Goal: Task Accomplishment & Management: Use online tool/utility

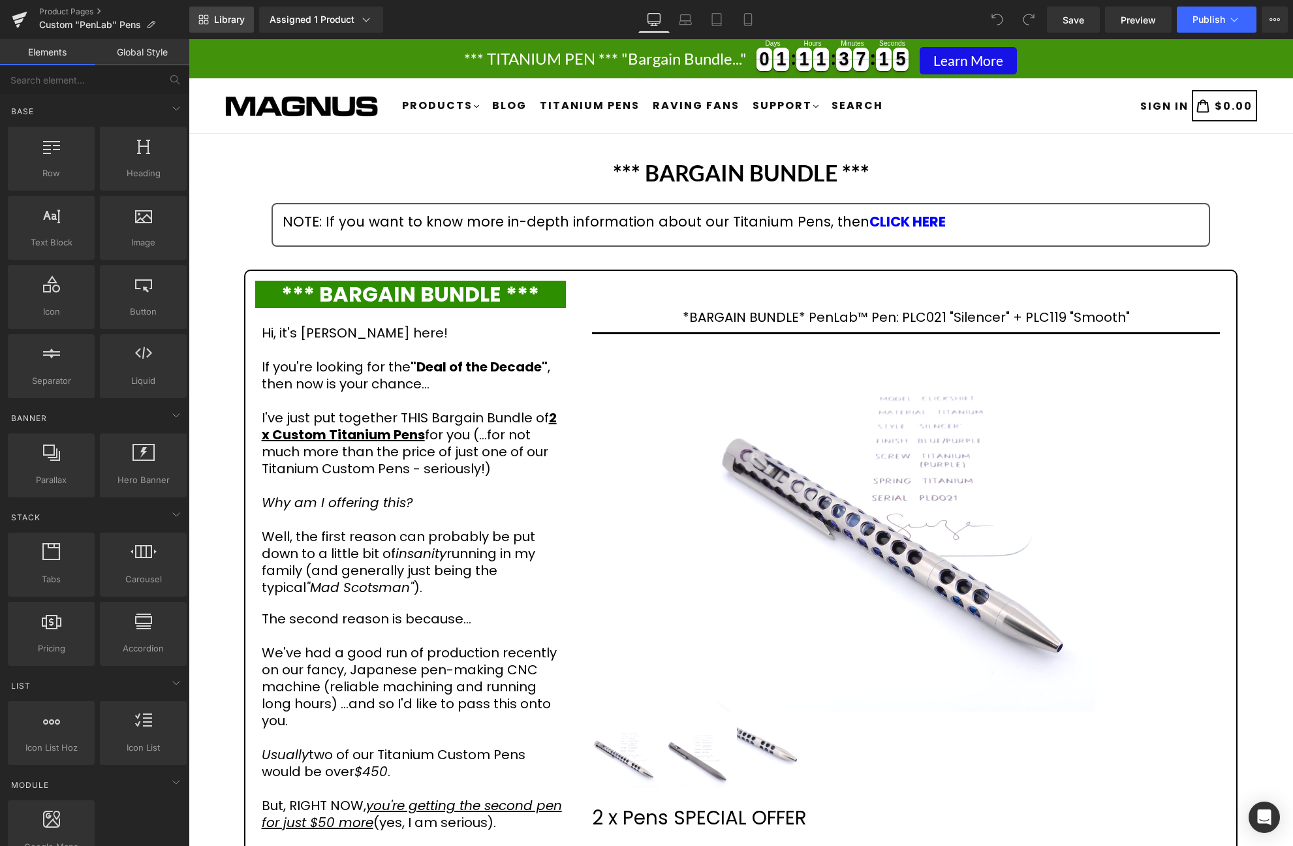
click at [234, 24] on span "Library" at bounding box center [229, 20] width 31 height 12
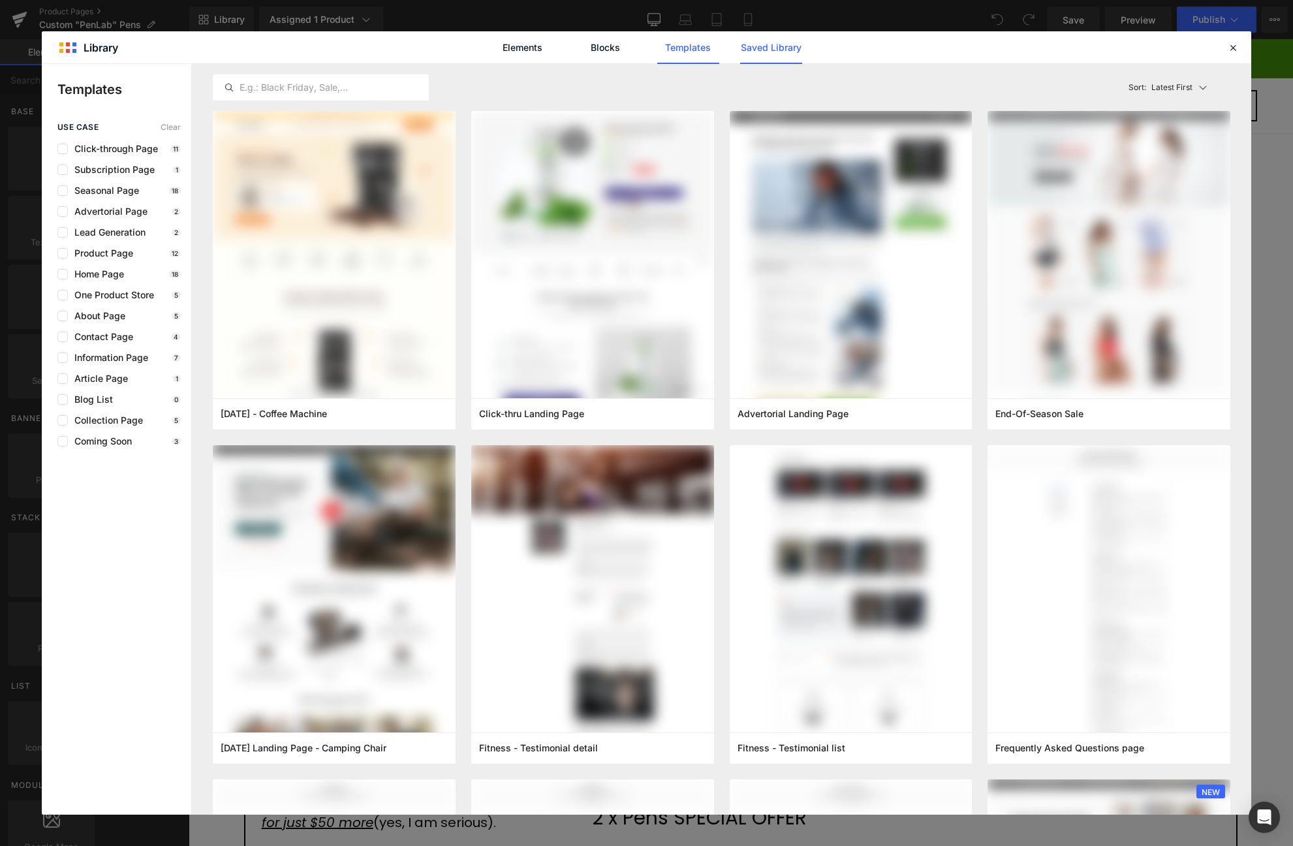
click at [785, 49] on link "Saved Library" at bounding box center [771, 47] width 62 height 33
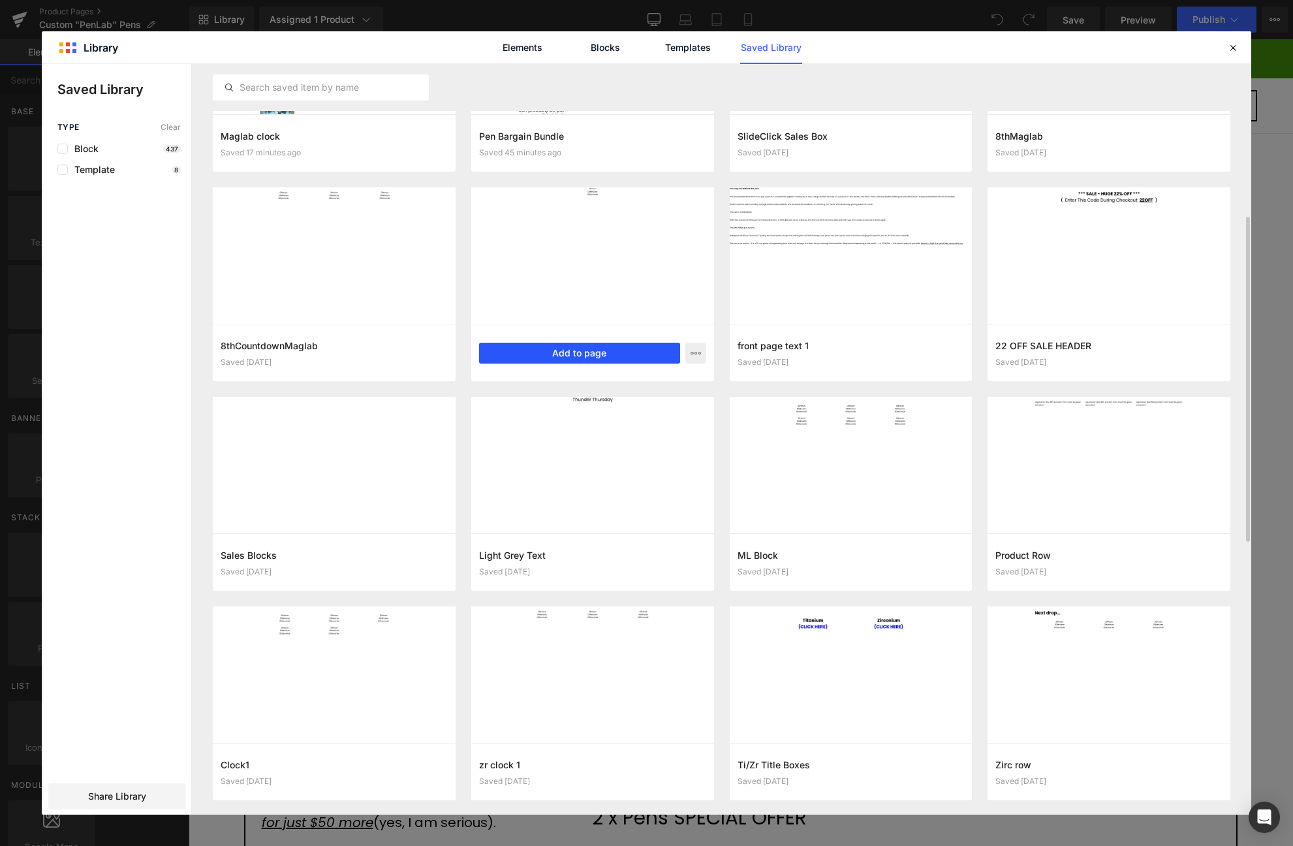
scroll to position [266, 0]
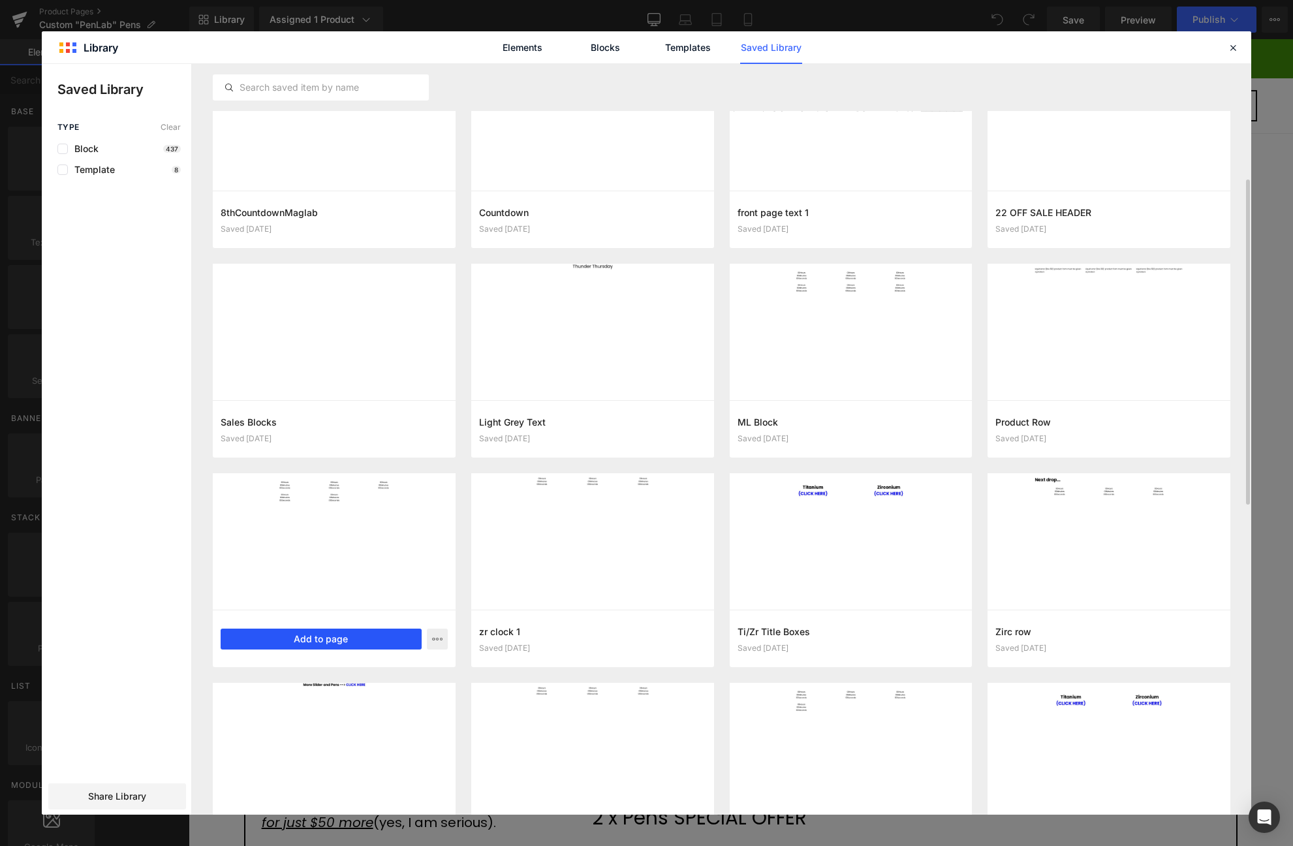
click at [325, 636] on button "Add to page" at bounding box center [321, 639] width 201 height 21
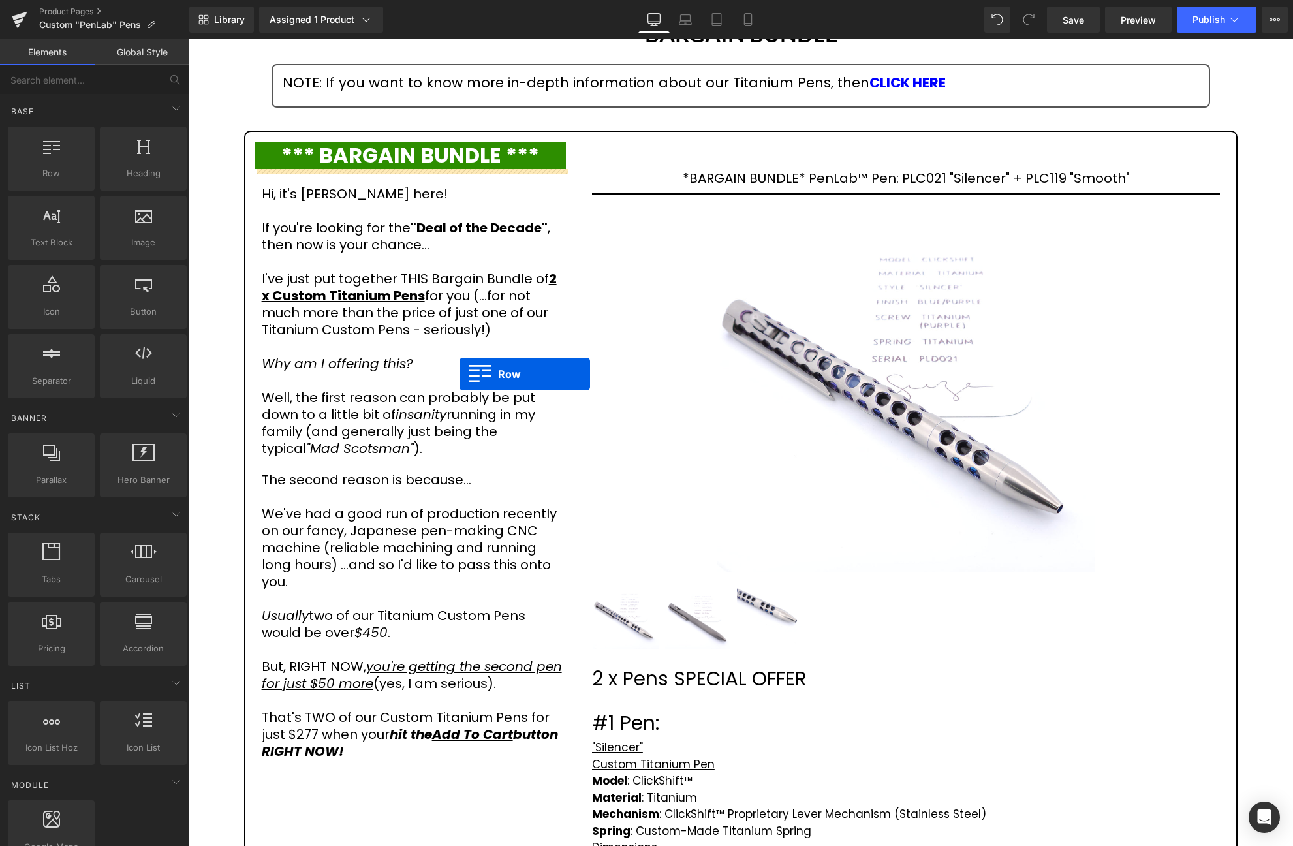
scroll to position [0, 0]
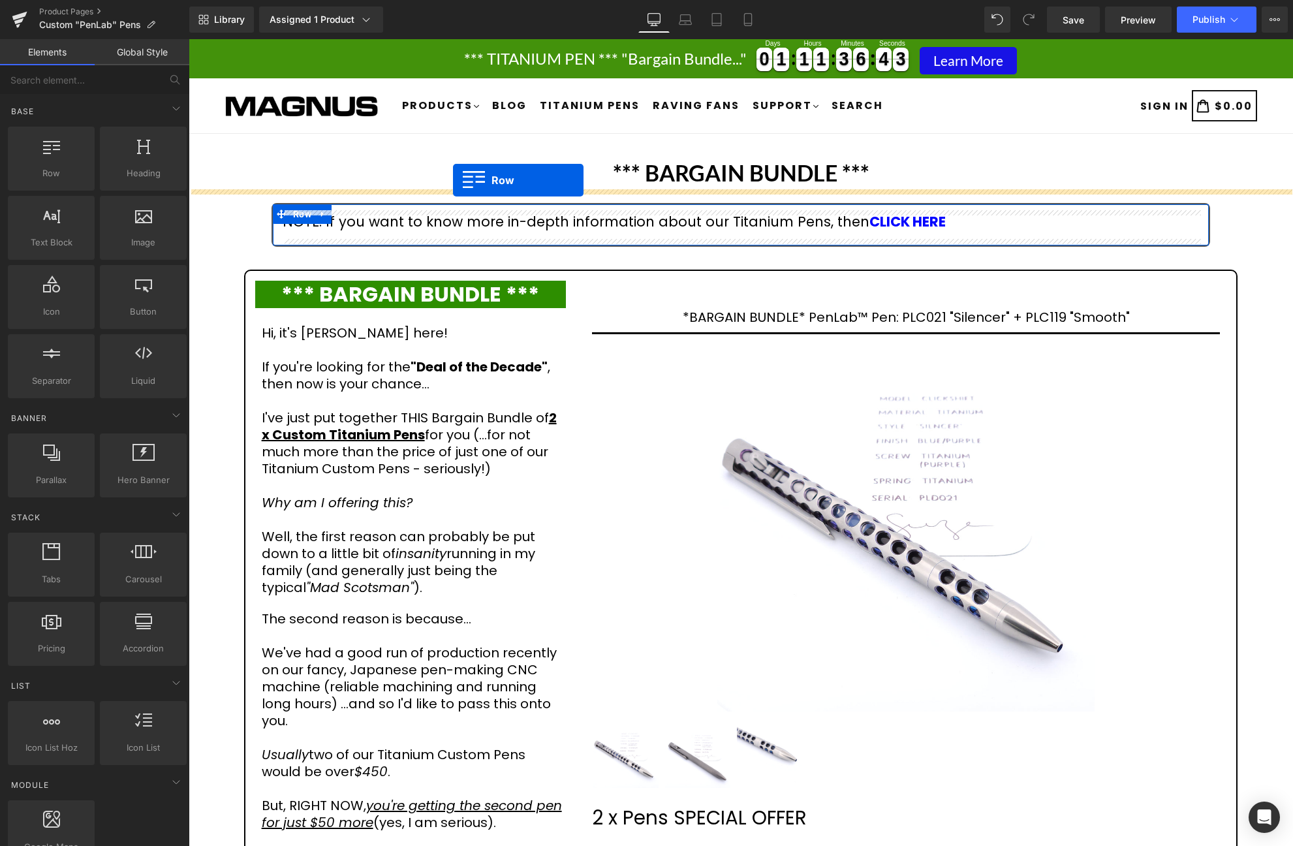
drag, startPoint x: 354, startPoint y: 423, endPoint x: 453, endPoint y: 180, distance: 262.4
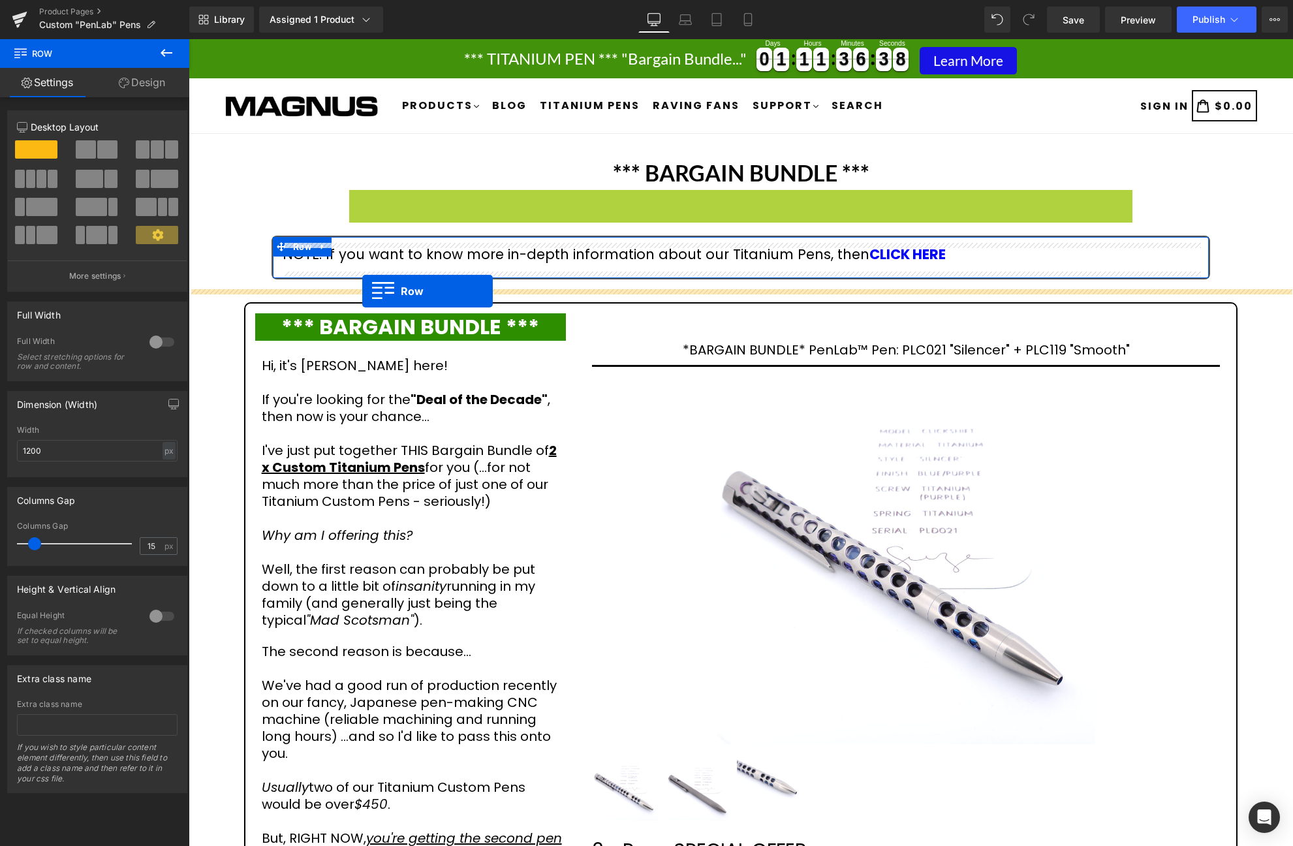
drag, startPoint x: 358, startPoint y: 199, endPoint x: 362, endPoint y: 291, distance: 92.1
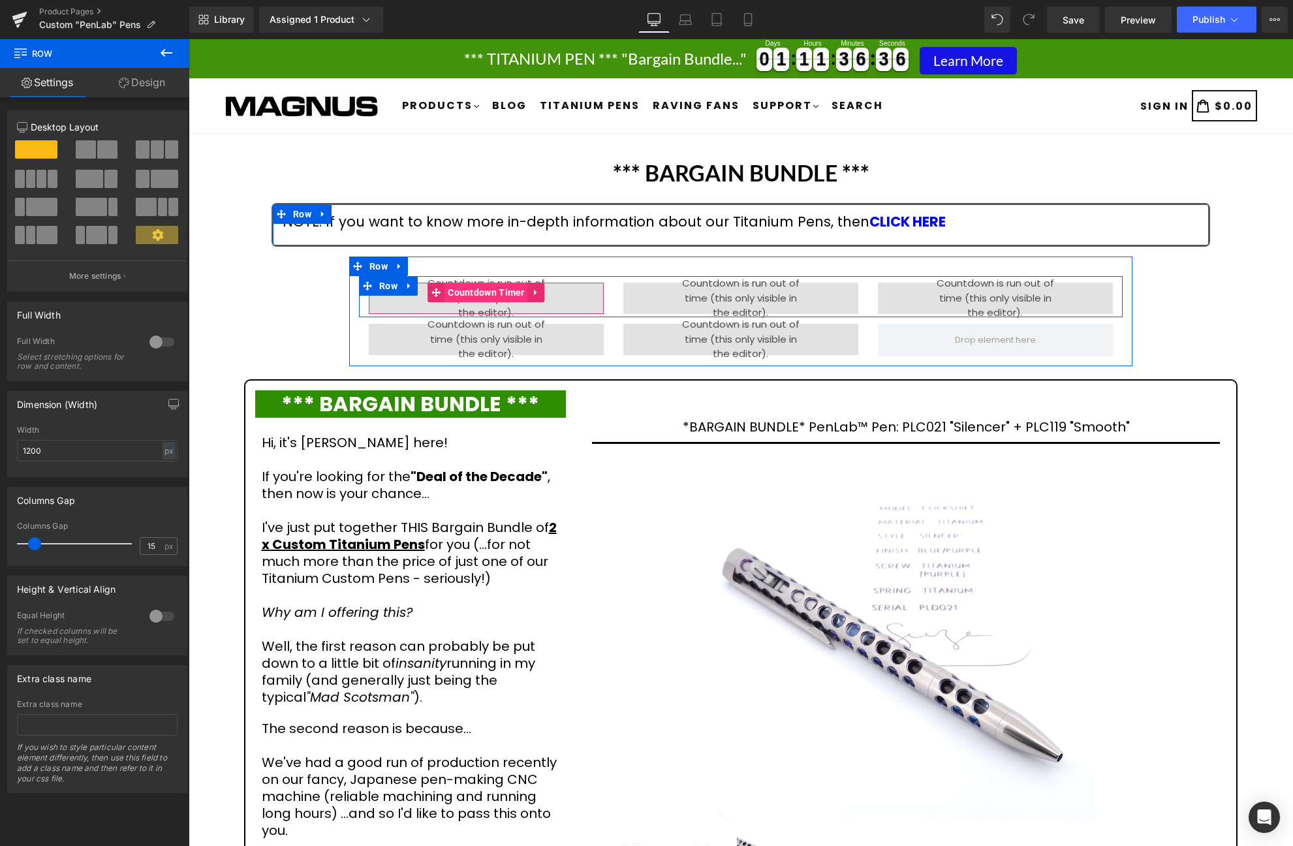
click at [481, 292] on span "Countdown Timer" at bounding box center [487, 293] width 84 height 20
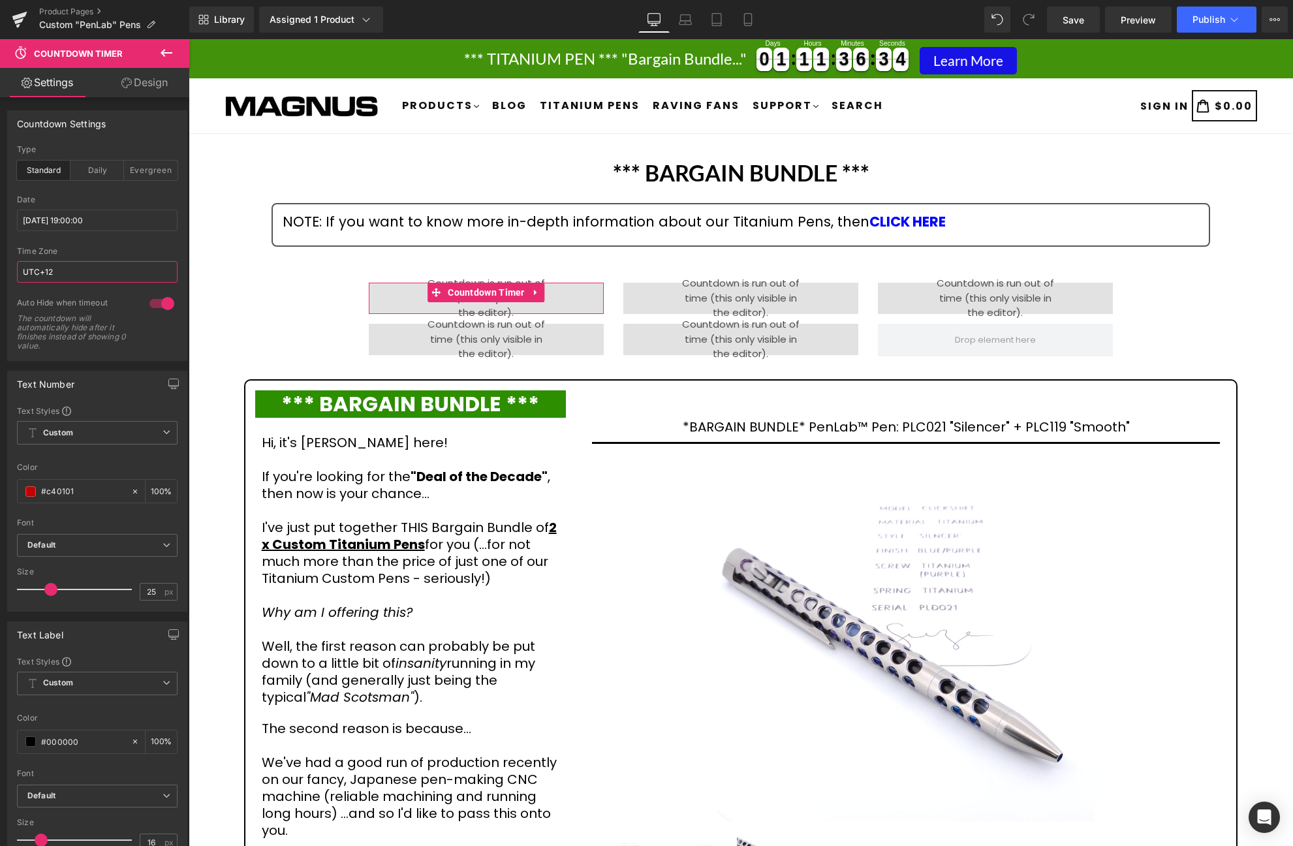
click at [97, 264] on input "UTC+12" at bounding box center [97, 272] width 161 height 22
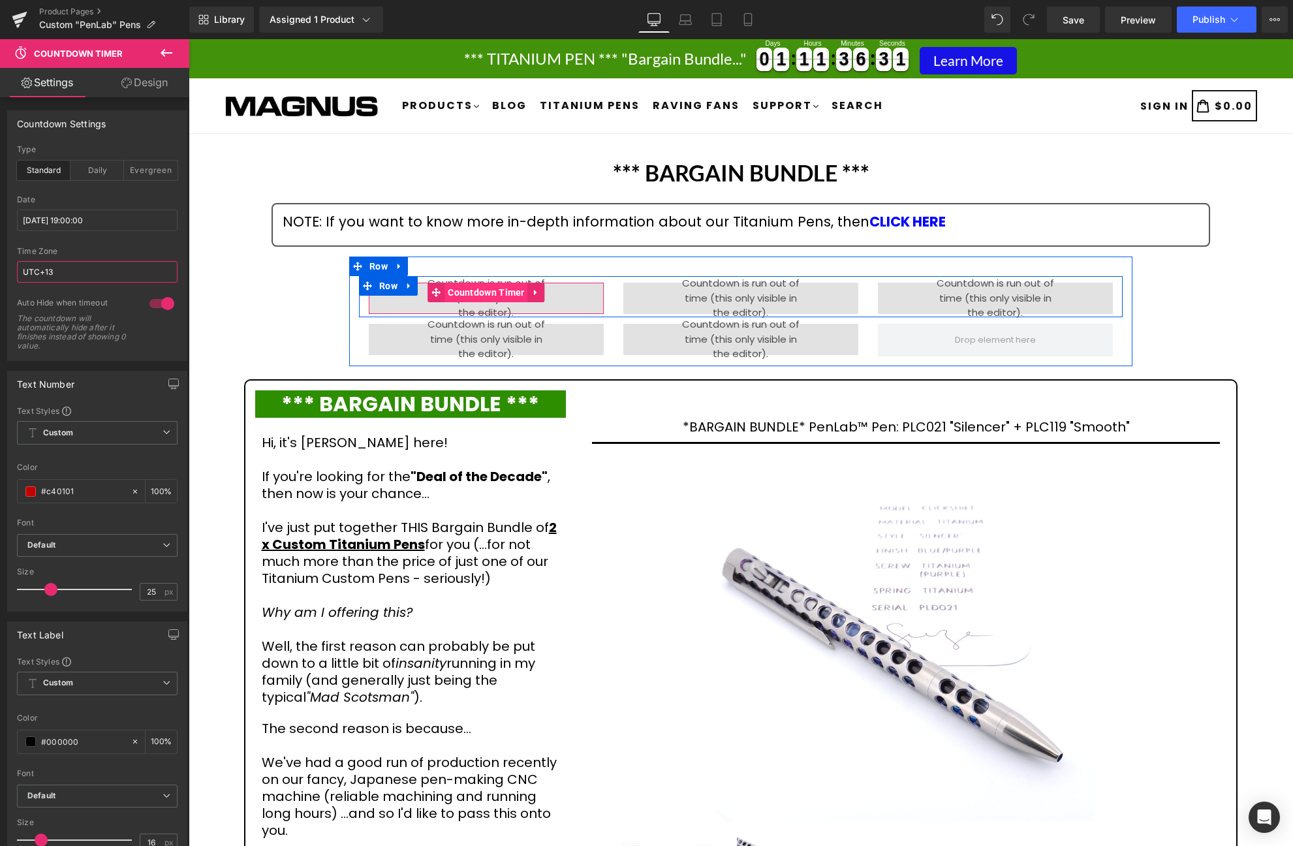
click at [486, 292] on span "Countdown Timer" at bounding box center [487, 293] width 84 height 20
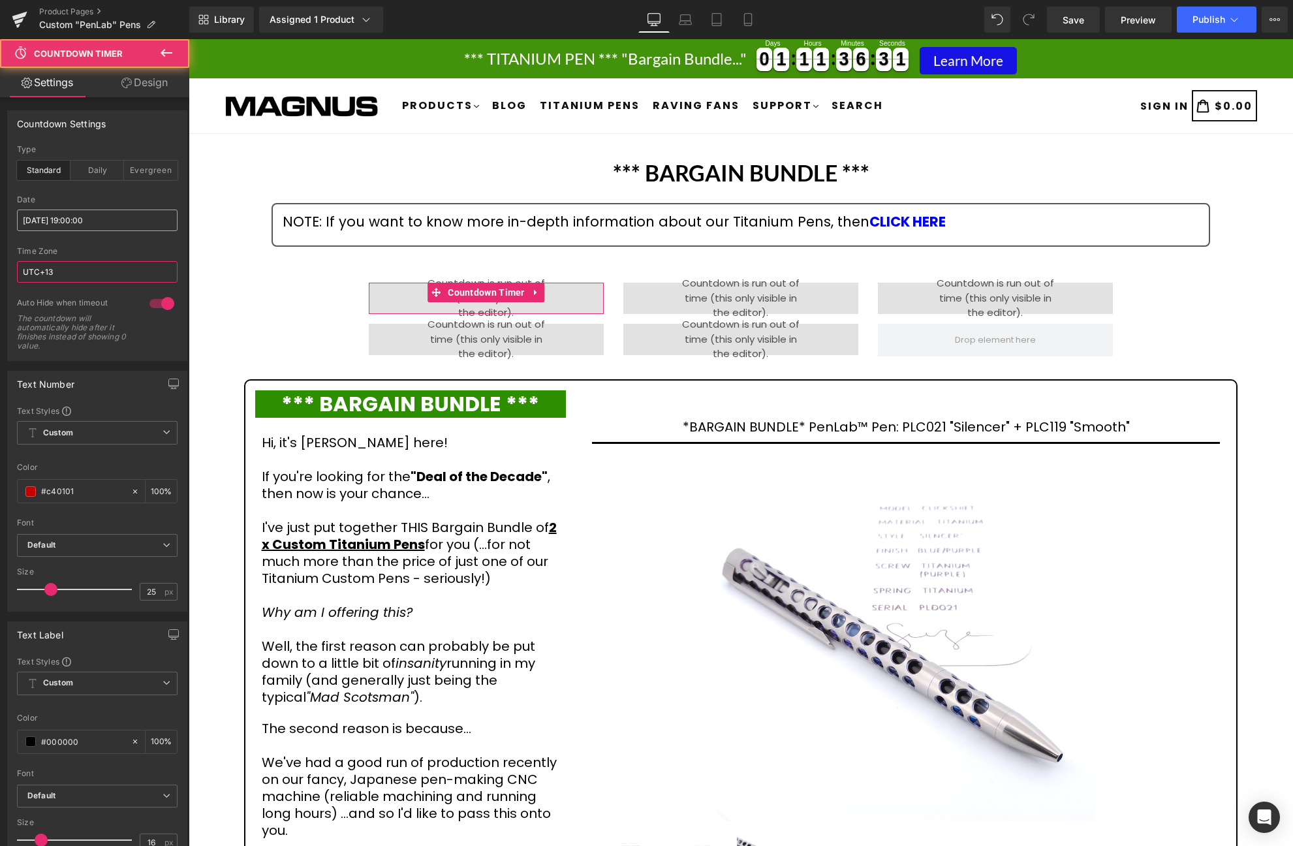
type input "UTC+13"
click at [129, 218] on input "[DATE] 19:00:00" at bounding box center [97, 221] width 161 height 22
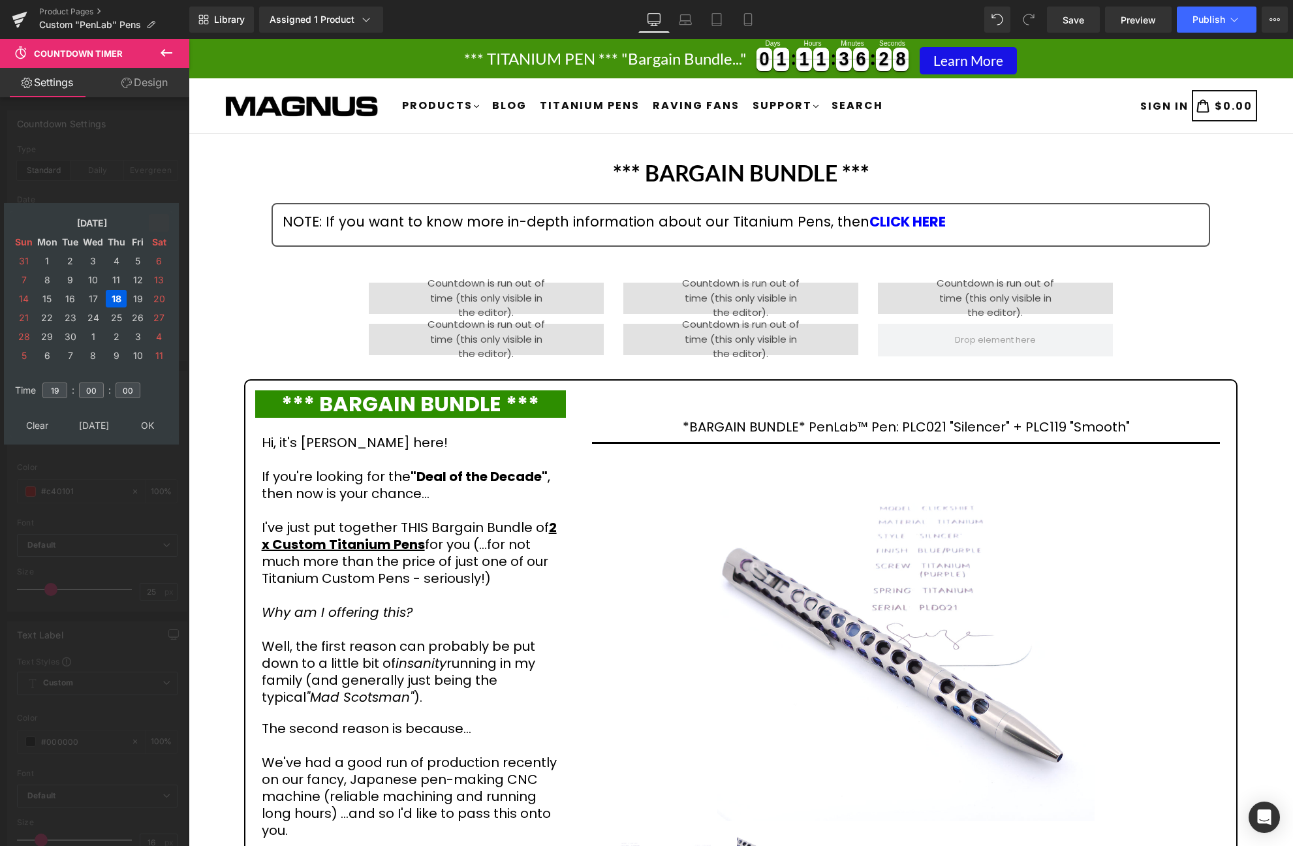
click at [159, 218] on icon at bounding box center [159, 223] width 12 height 12
click at [71, 296] on td "14" at bounding box center [70, 299] width 20 height 18
drag, startPoint x: 63, startPoint y: 388, endPoint x: 20, endPoint y: 388, distance: 43.1
click at [42, 388] on input "19" at bounding box center [54, 391] width 25 height 16
type input "21"
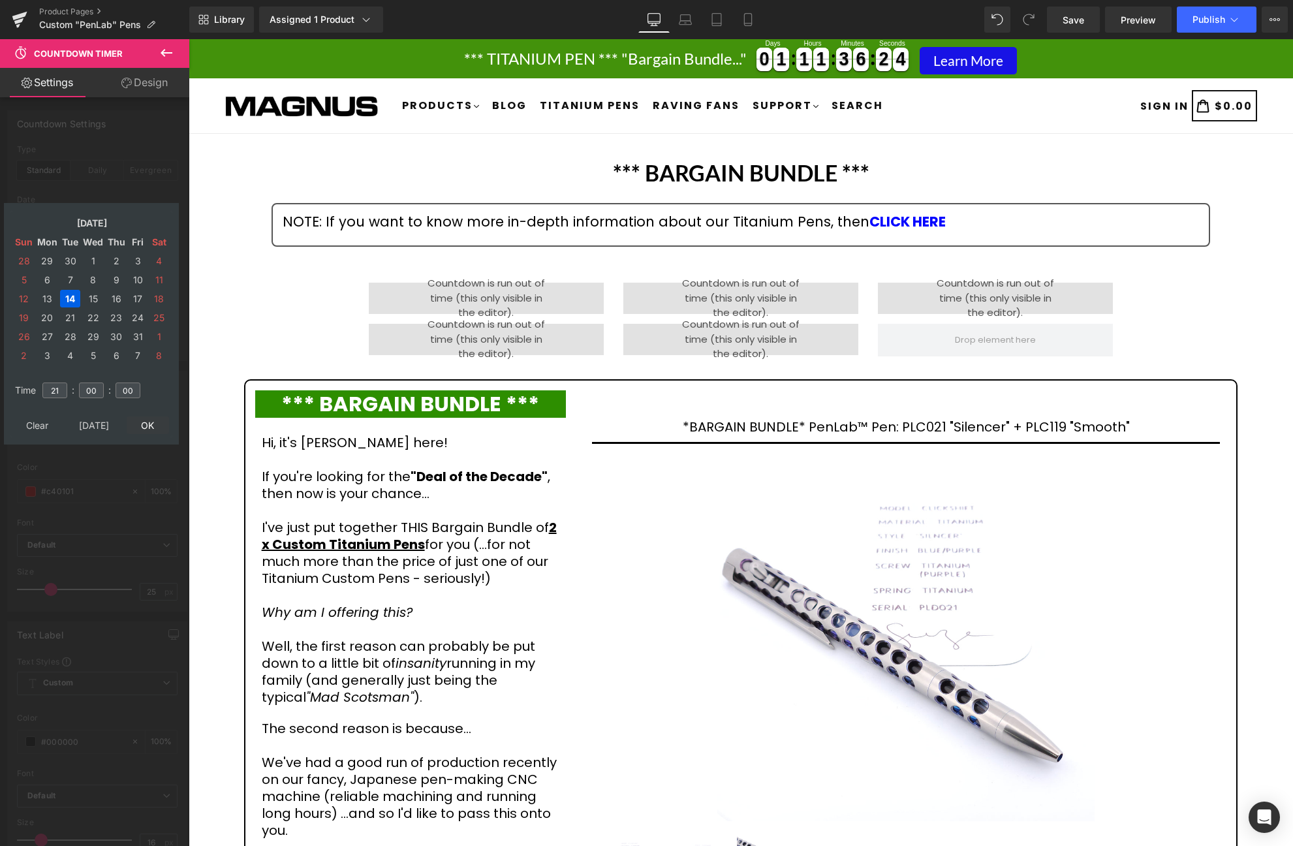
type input "[DATE] 21:00:00"
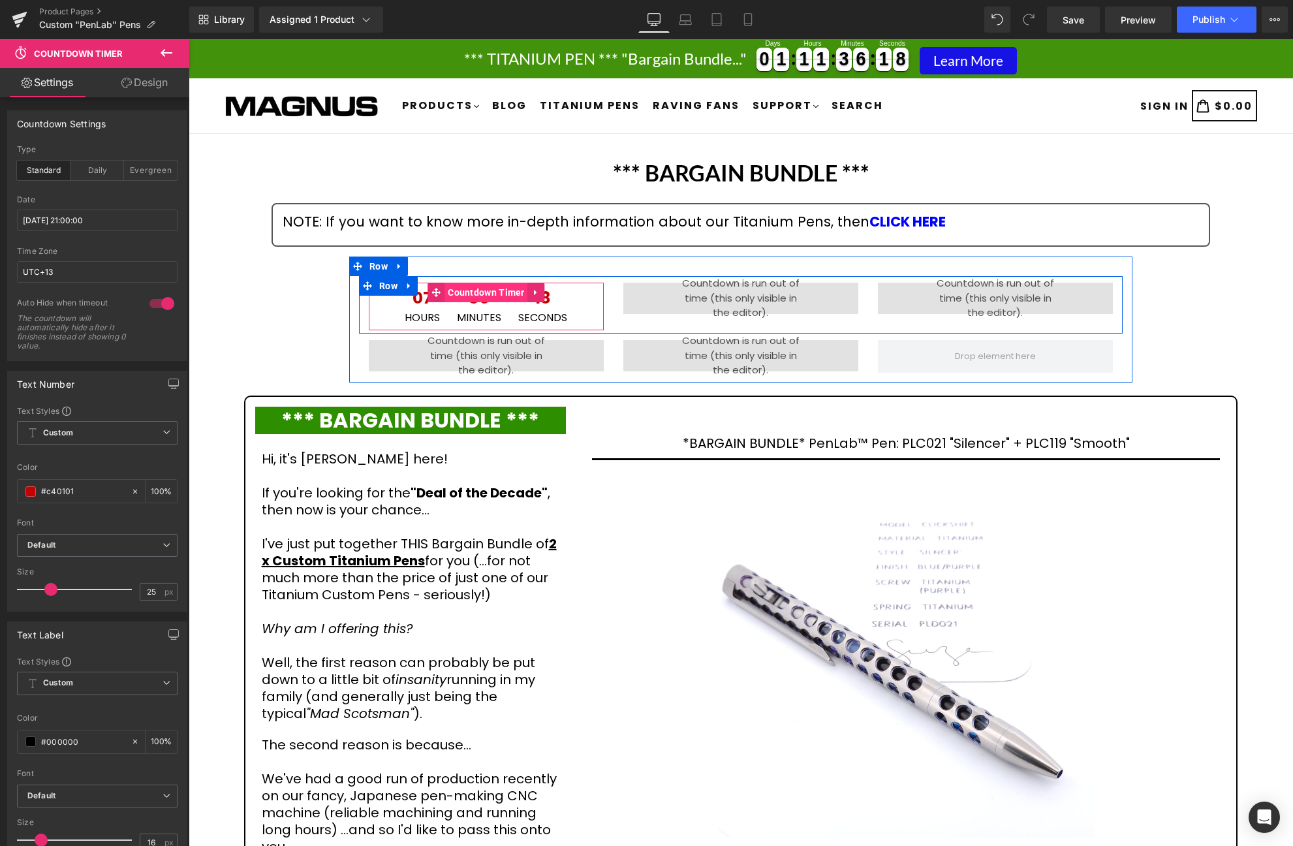
click at [465, 289] on span "Countdown Timer" at bounding box center [487, 293] width 84 height 20
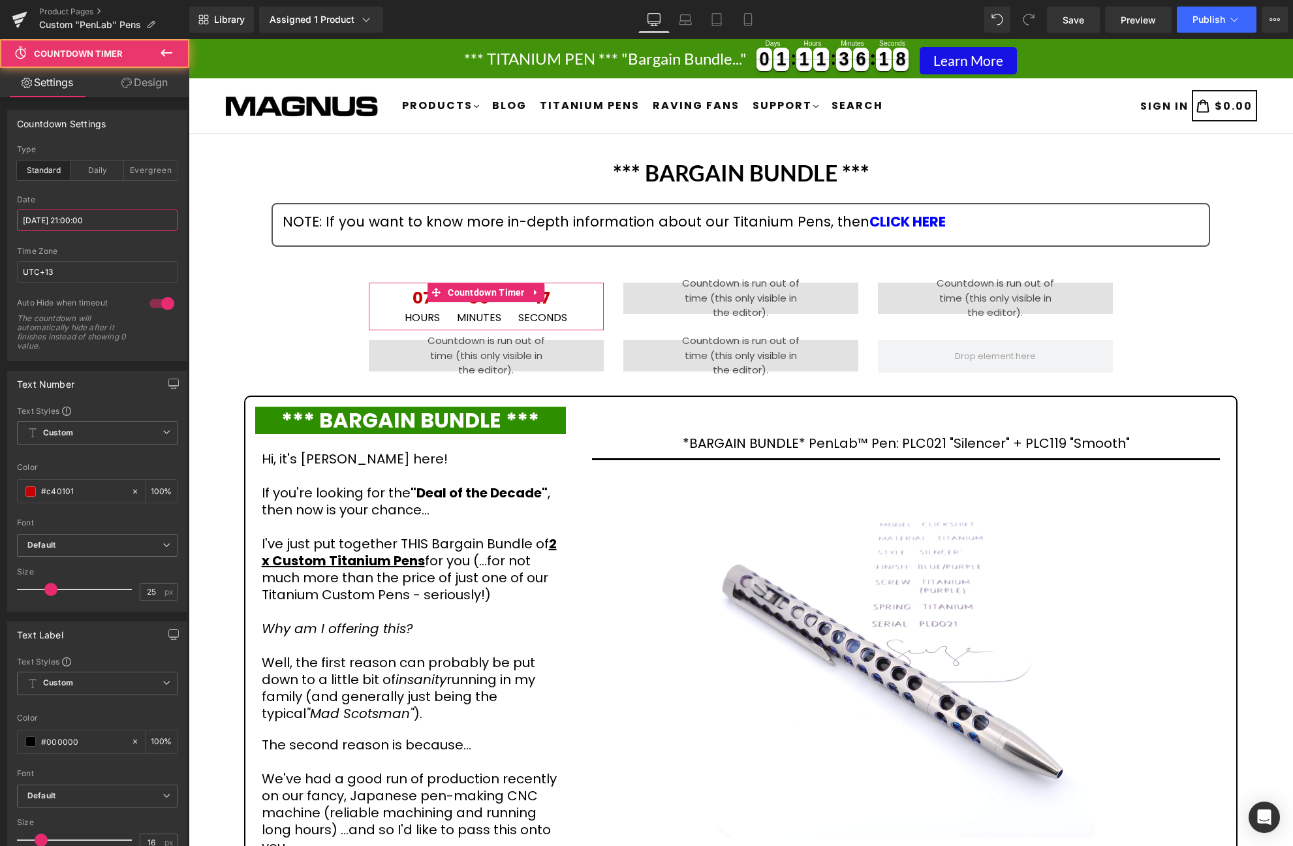
click at [135, 228] on input "[DATE] 21:00:00" at bounding box center [97, 221] width 161 height 22
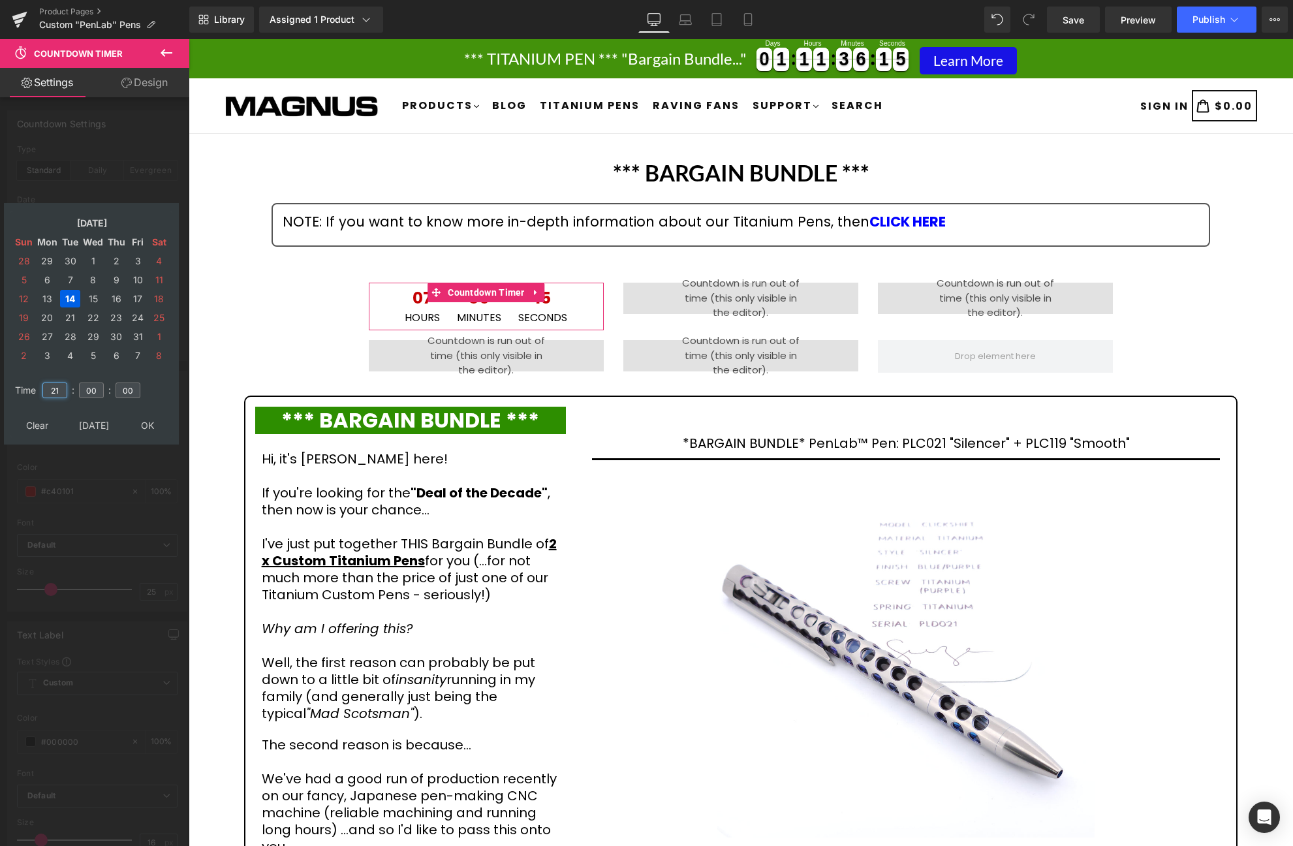
drag, startPoint x: 61, startPoint y: 390, endPoint x: 15, endPoint y: 385, distance: 46.7
click at [42, 386] on input "21" at bounding box center [54, 391] width 25 height 16
type input "15"
type input "[DATE] 15:00:00"
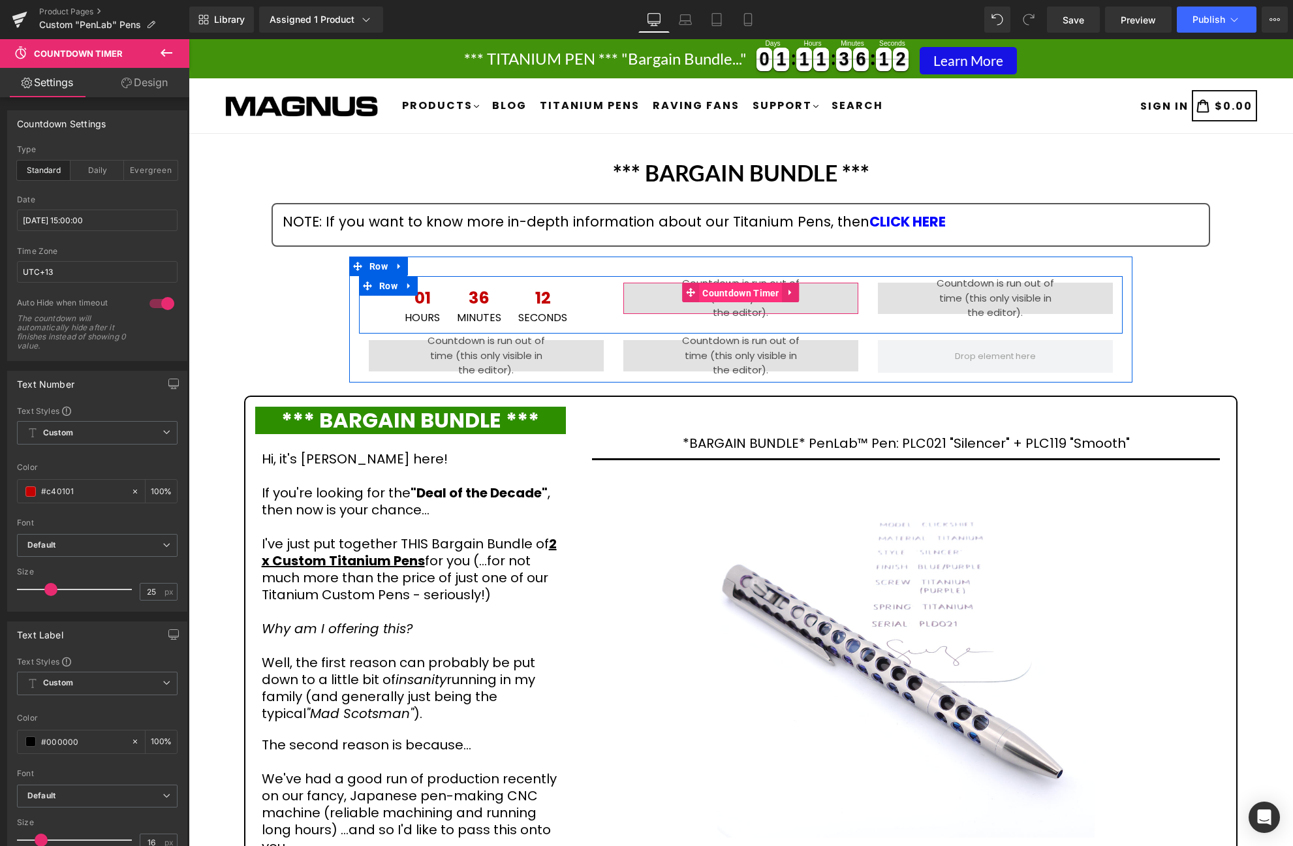
click at [744, 295] on span "Countdown Timer" at bounding box center [741, 293] width 84 height 20
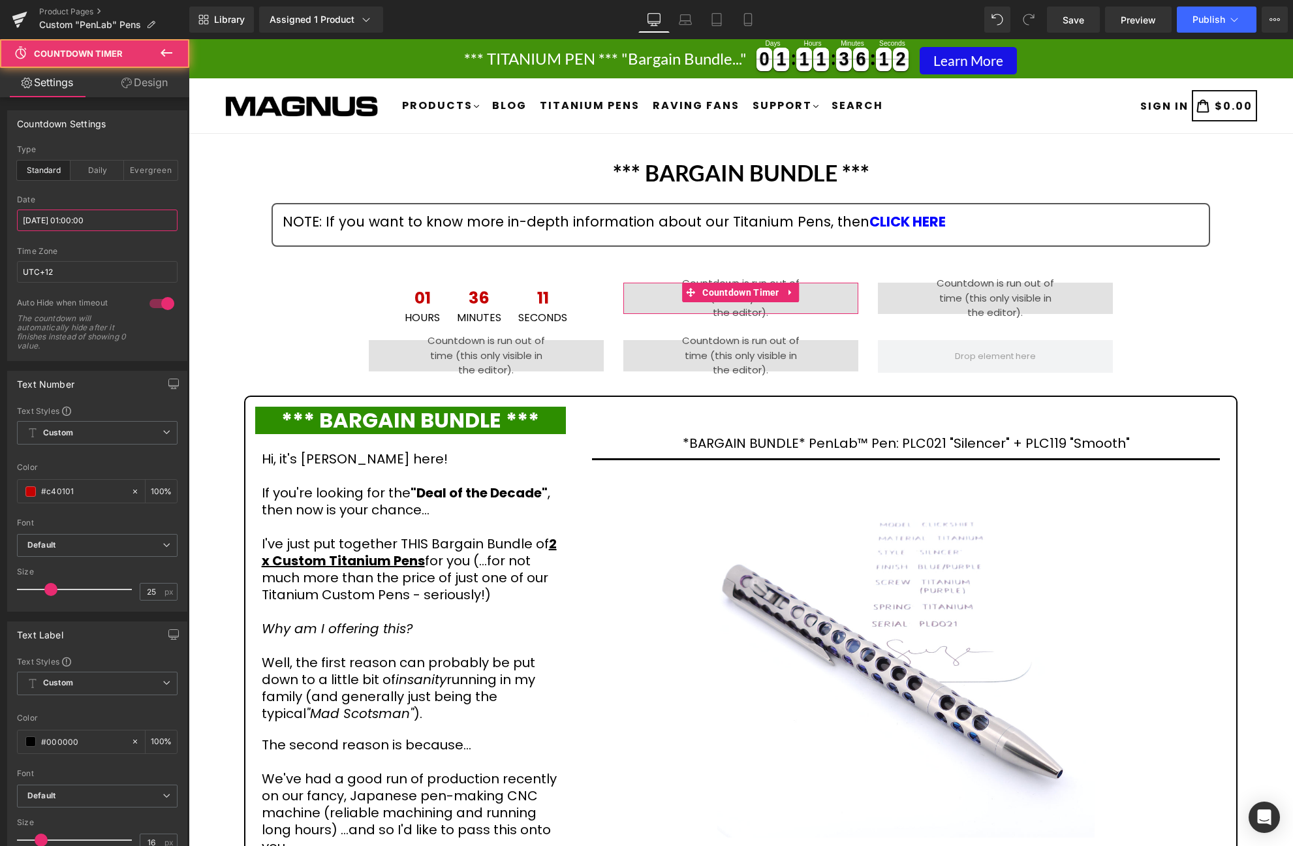
click at [118, 227] on input "[DATE] 01:00:00" at bounding box center [97, 221] width 161 height 22
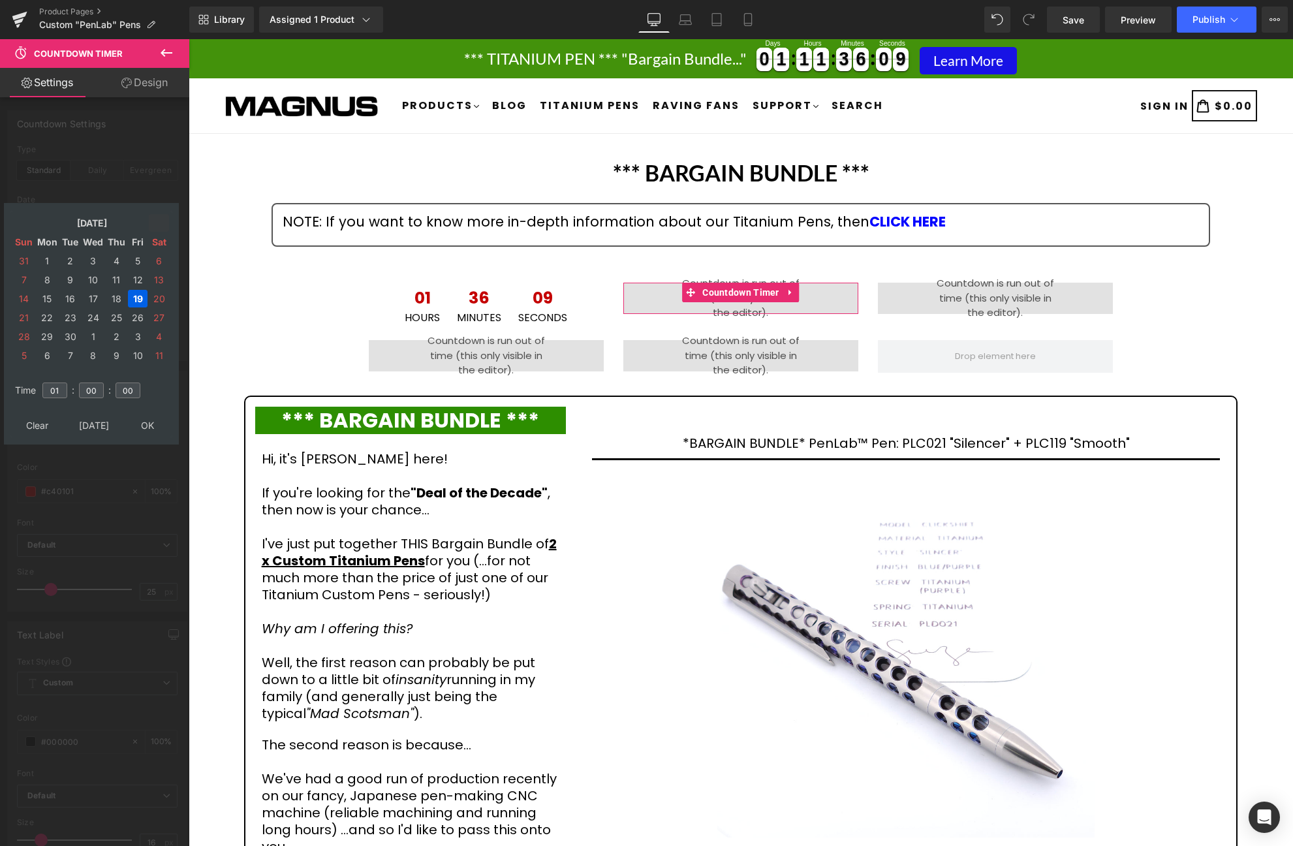
click at [156, 221] on icon at bounding box center [159, 223] width 12 height 12
click at [72, 294] on td "14" at bounding box center [70, 299] width 20 height 18
drag, startPoint x: 61, startPoint y: 390, endPoint x: 35, endPoint y: 390, distance: 25.5
click at [42, 390] on input "01" at bounding box center [54, 391] width 25 height 16
type input "21"
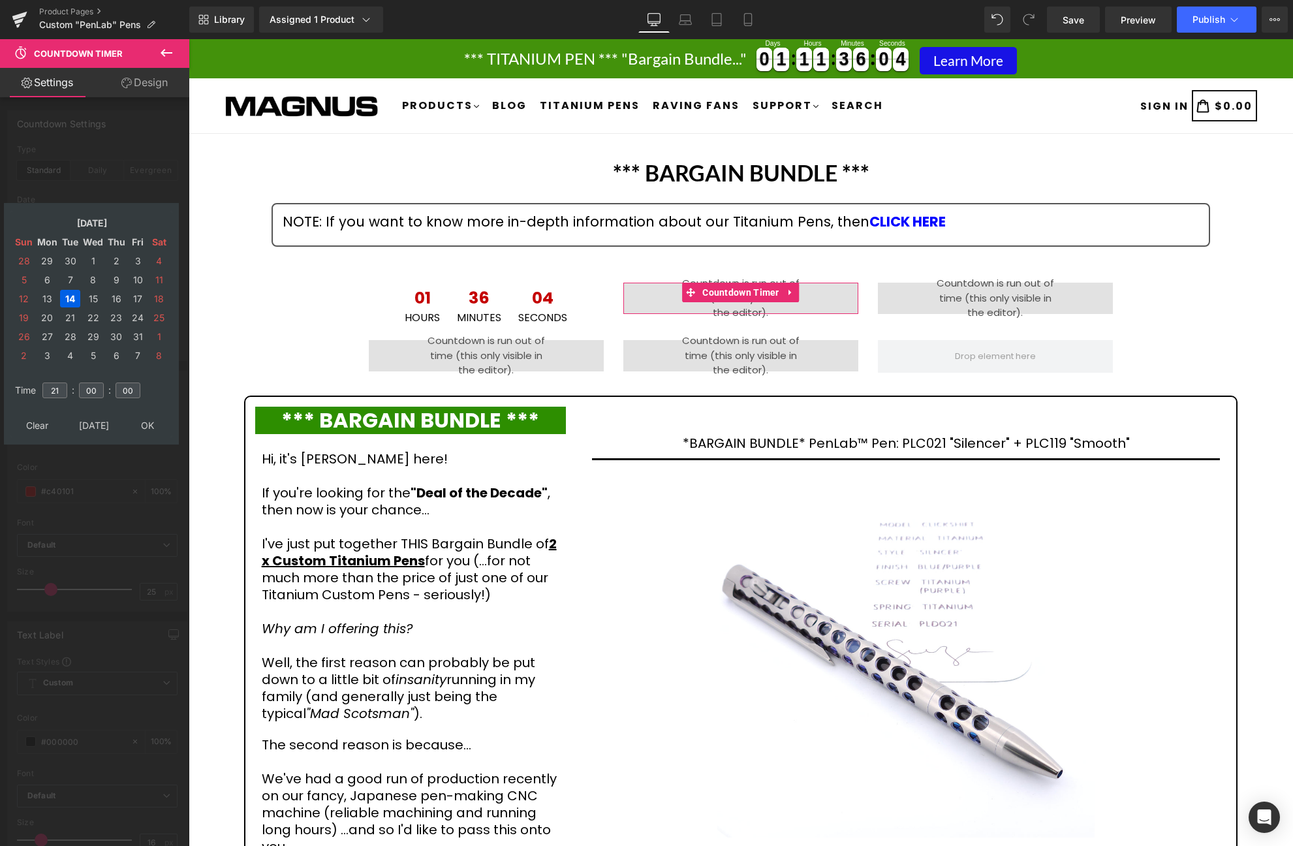
type input "[DATE] 21:00:00"
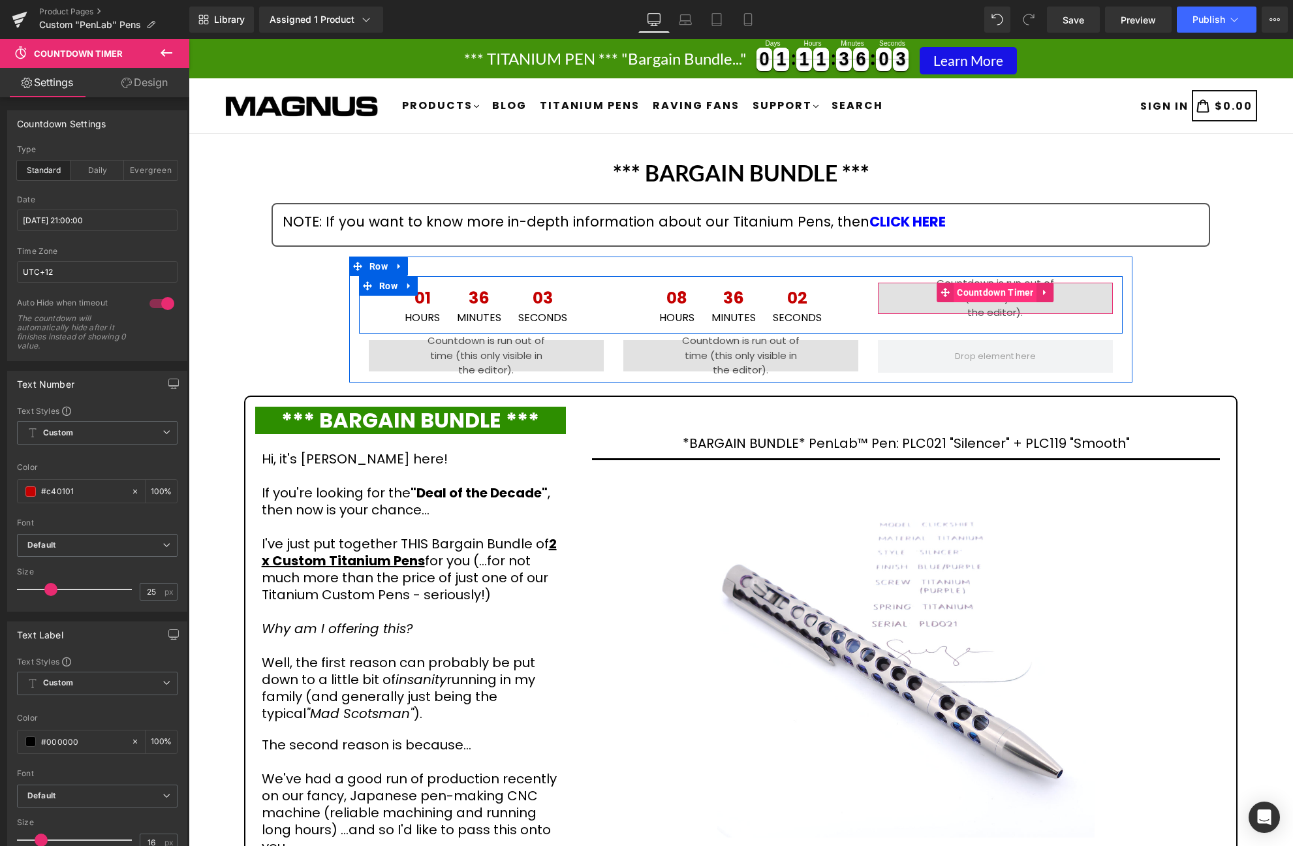
click at [999, 295] on span "Countdown Timer" at bounding box center [996, 293] width 84 height 20
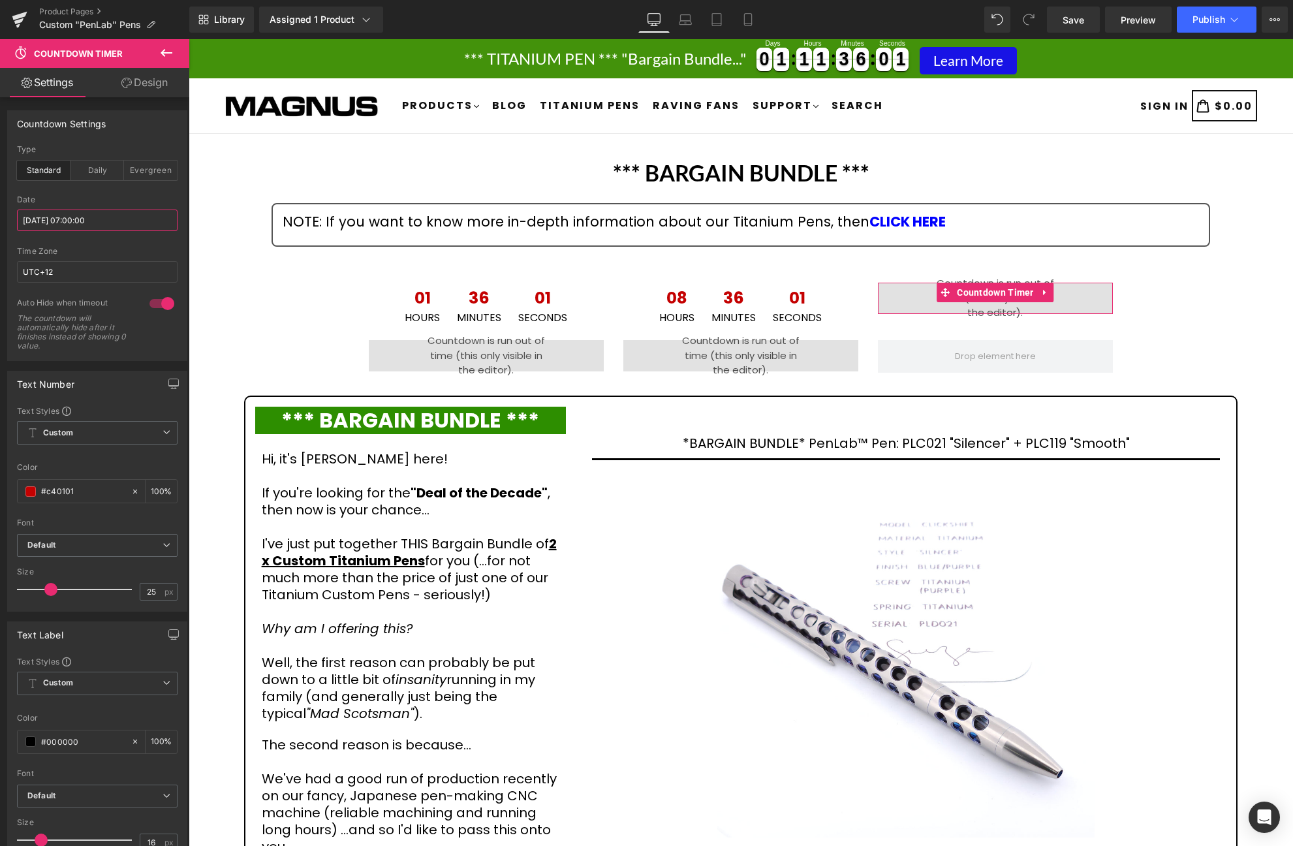
click at [134, 218] on input "[DATE] 07:00:00" at bounding box center [97, 221] width 161 height 22
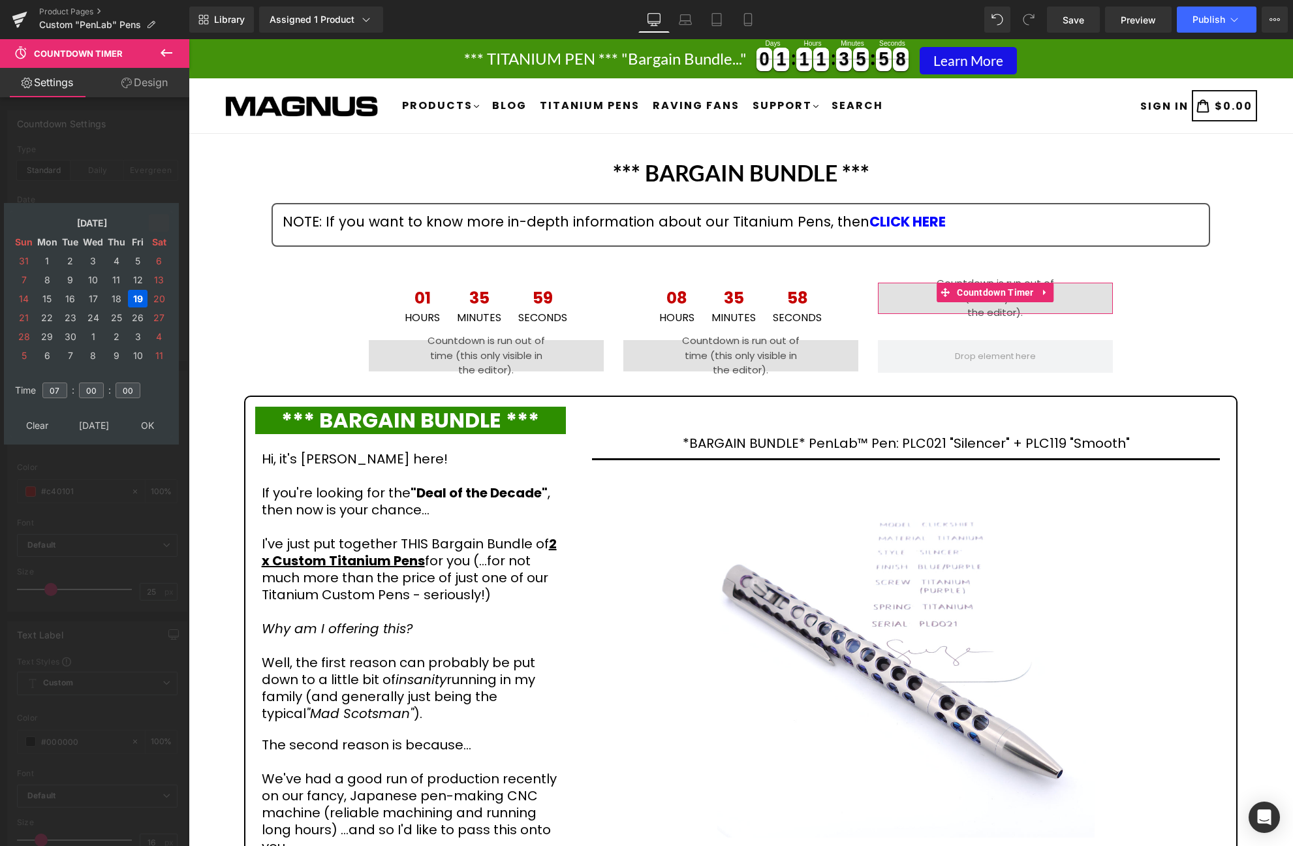
click at [161, 217] on td at bounding box center [159, 223] width 20 height 18
click at [89, 298] on td "15" at bounding box center [93, 299] width 23 height 18
drag, startPoint x: 60, startPoint y: 388, endPoint x: 22, endPoint y: 386, distance: 38.6
click at [42, 387] on input "07" at bounding box center [54, 391] width 25 height 16
type input "03"
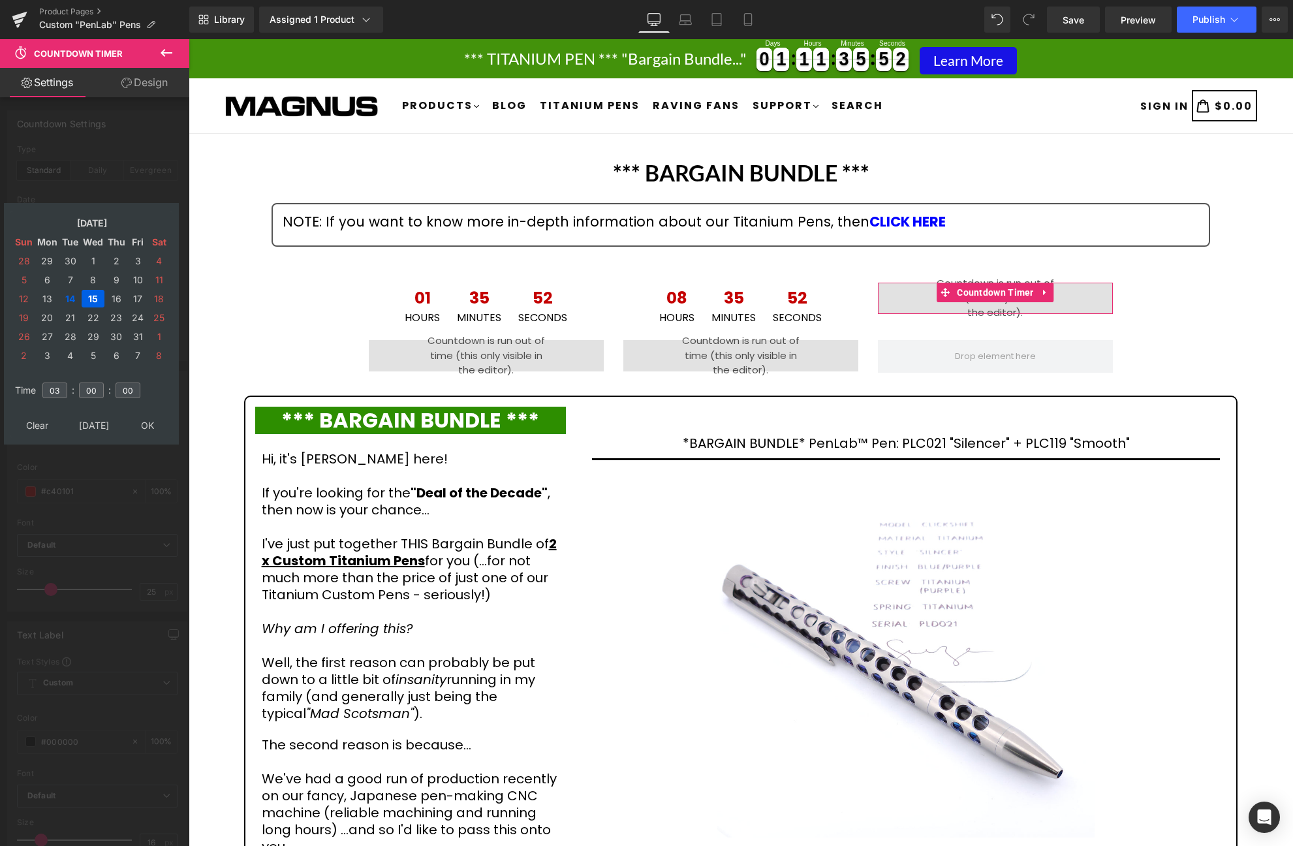
type input "[DATE] 03:00:00"
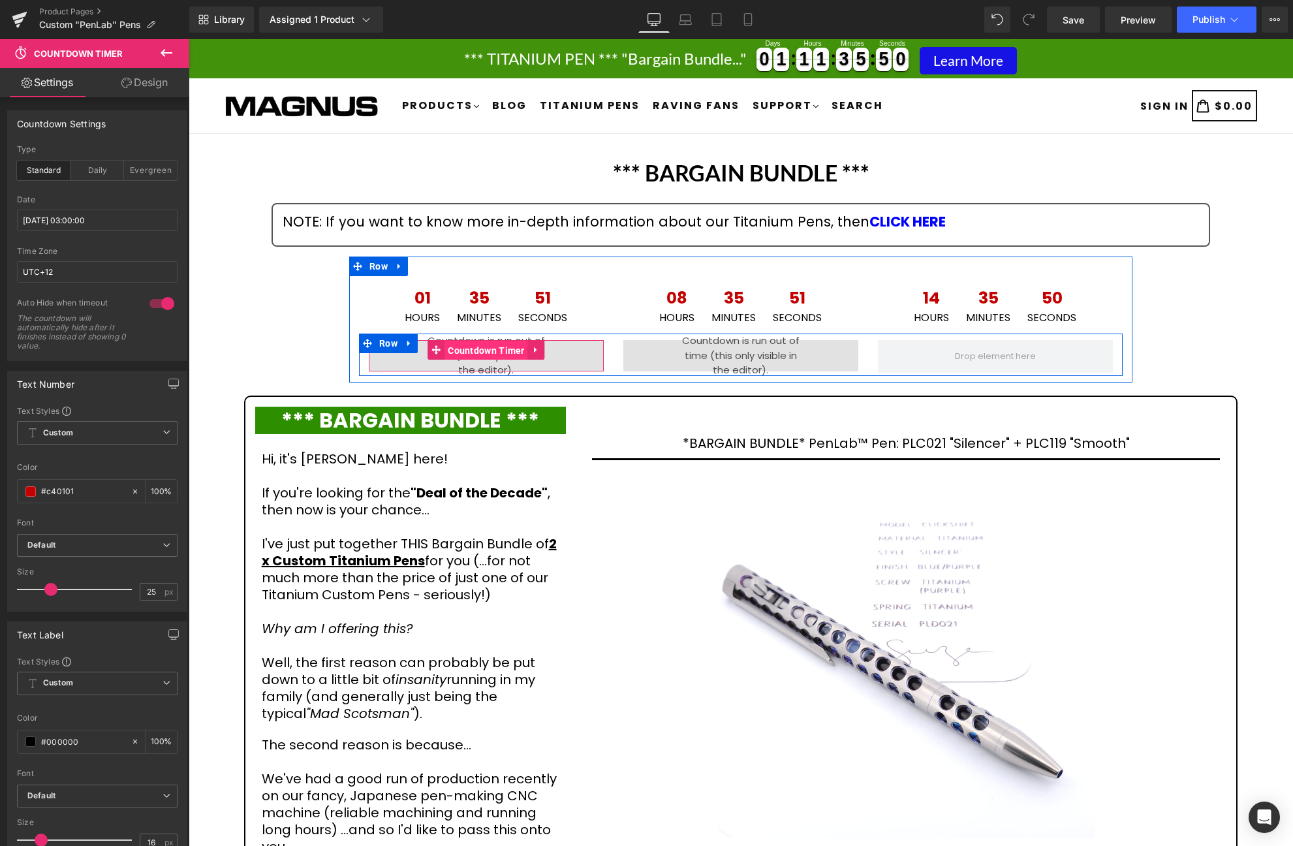
click at [484, 351] on span "Countdown Timer" at bounding box center [487, 351] width 84 height 20
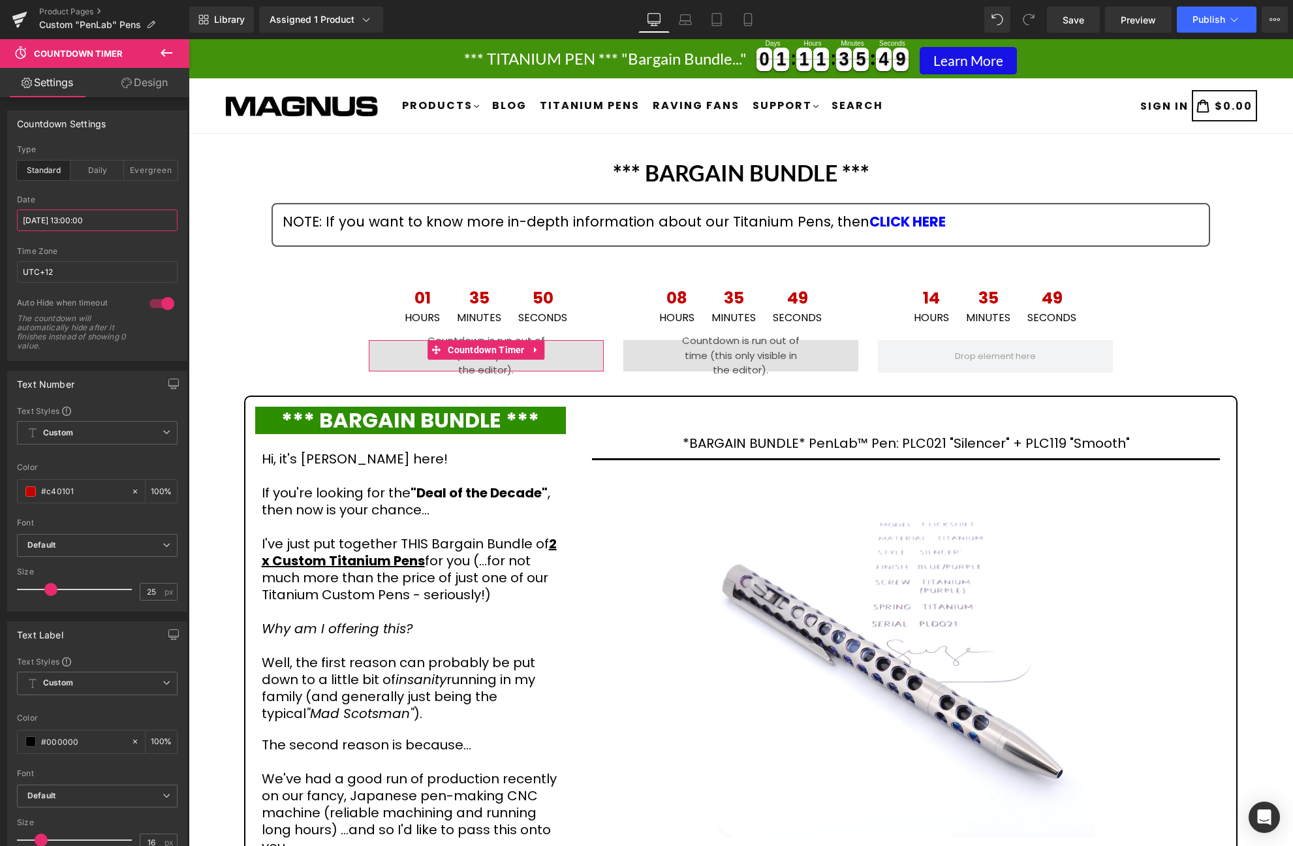
click at [130, 222] on input "[DATE] 13:00:00" at bounding box center [97, 221] width 161 height 22
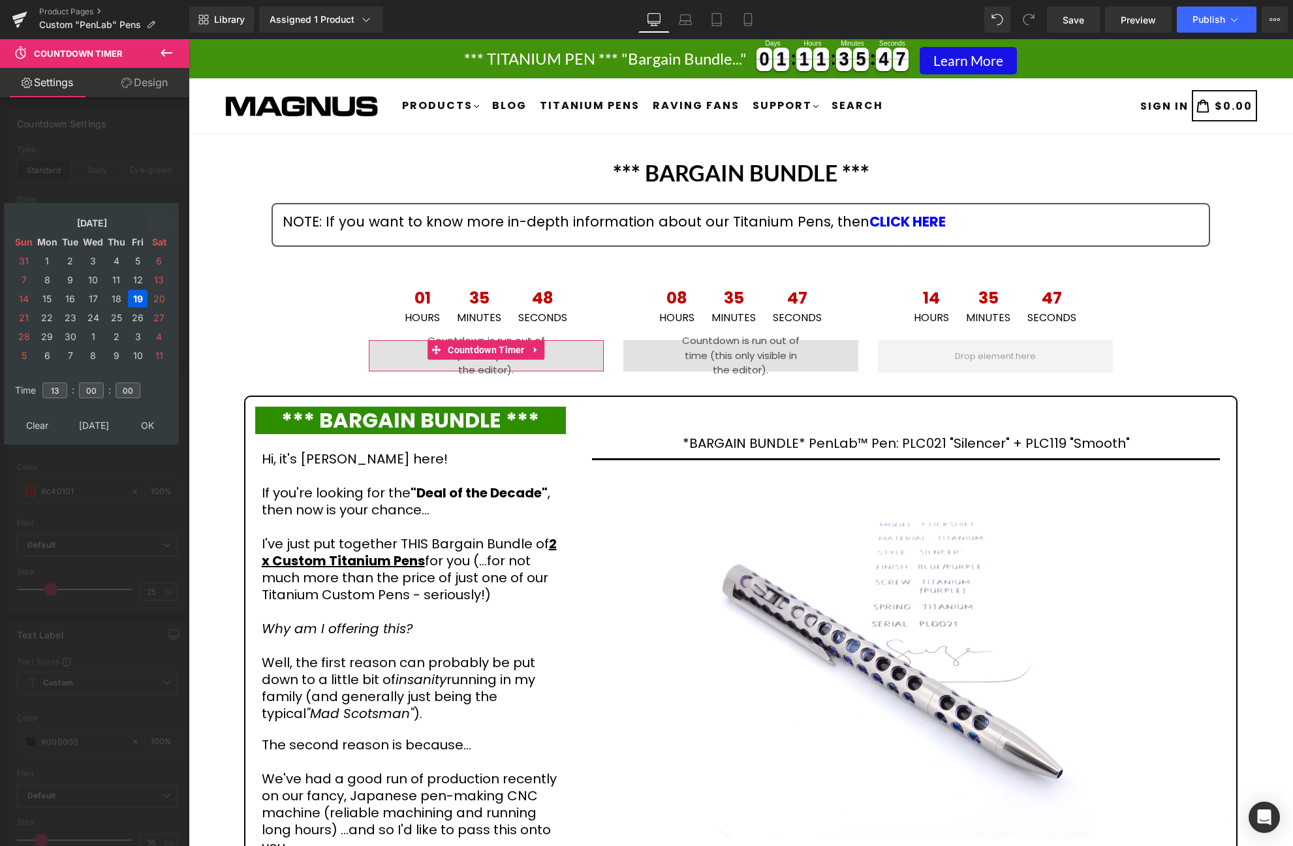
click at [154, 223] on icon at bounding box center [159, 223] width 12 height 12
click at [88, 295] on td "15" at bounding box center [93, 299] width 23 height 18
drag, startPoint x: 60, startPoint y: 390, endPoint x: 21, endPoint y: 379, distance: 40.7
click at [42, 383] on input "13" at bounding box center [54, 391] width 25 height 16
type input "2"
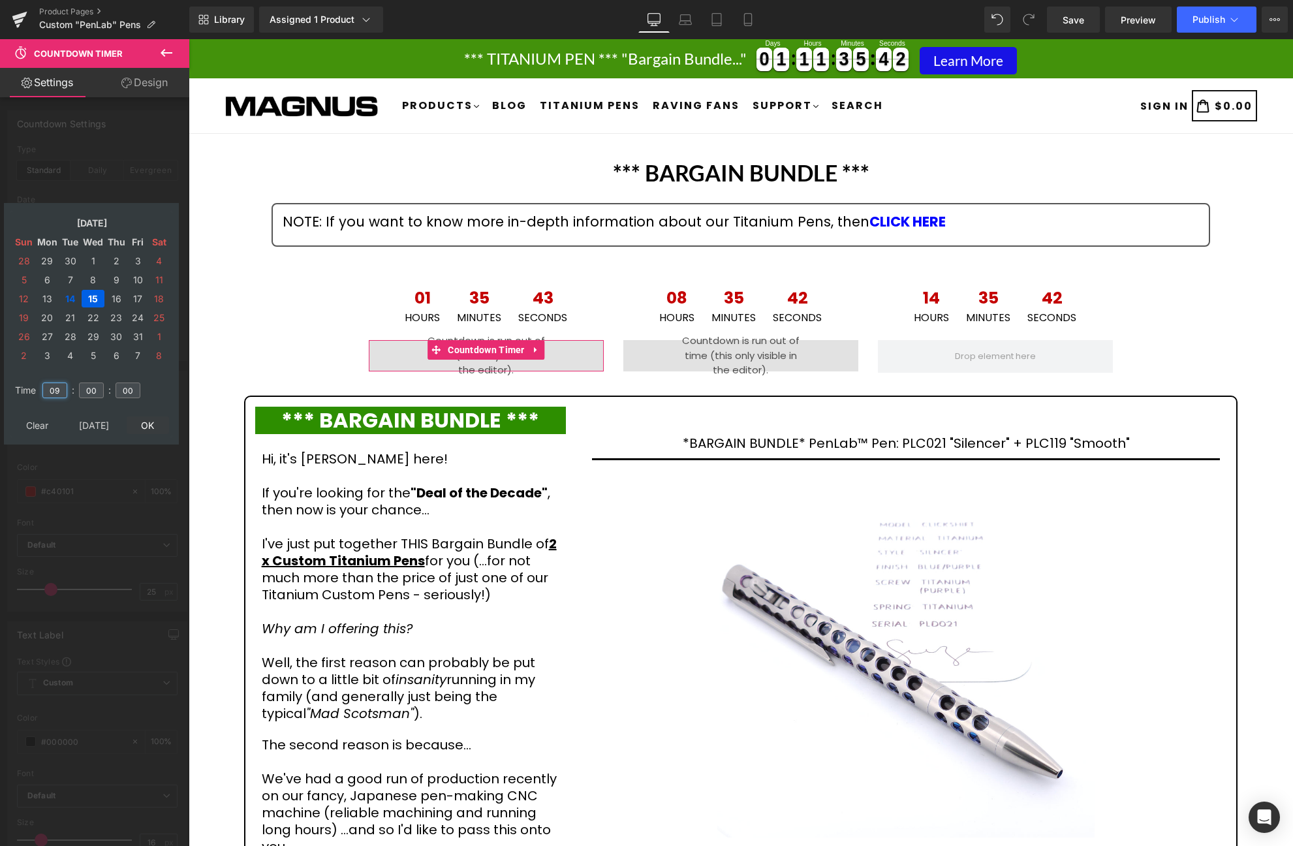
type input "09"
type input "[DATE] 09:00:00"
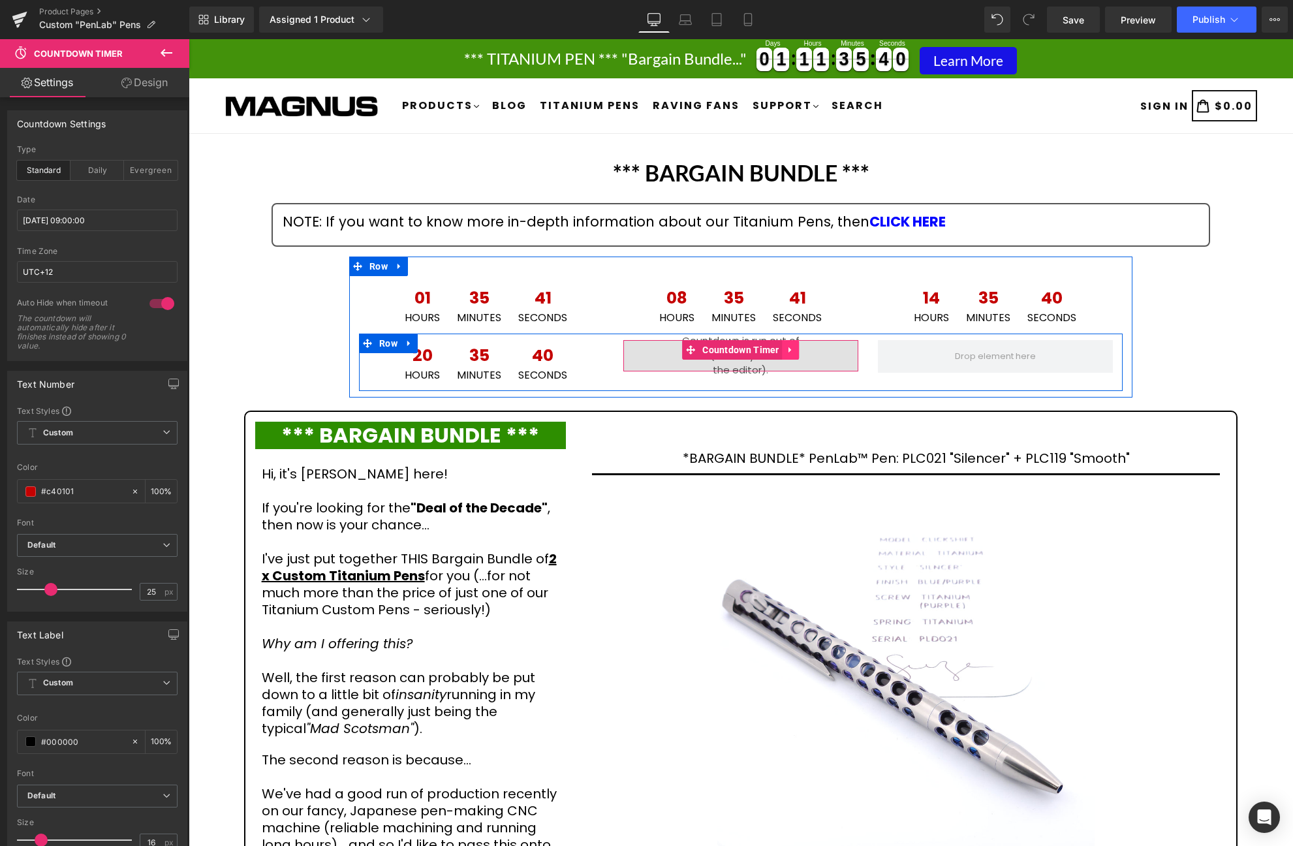
click at [790, 351] on icon at bounding box center [790, 350] width 3 height 6
drag, startPoint x: 798, startPoint y: 352, endPoint x: 803, endPoint y: 347, distance: 7.4
click at [799, 351] on icon at bounding box center [799, 350] width 9 height 10
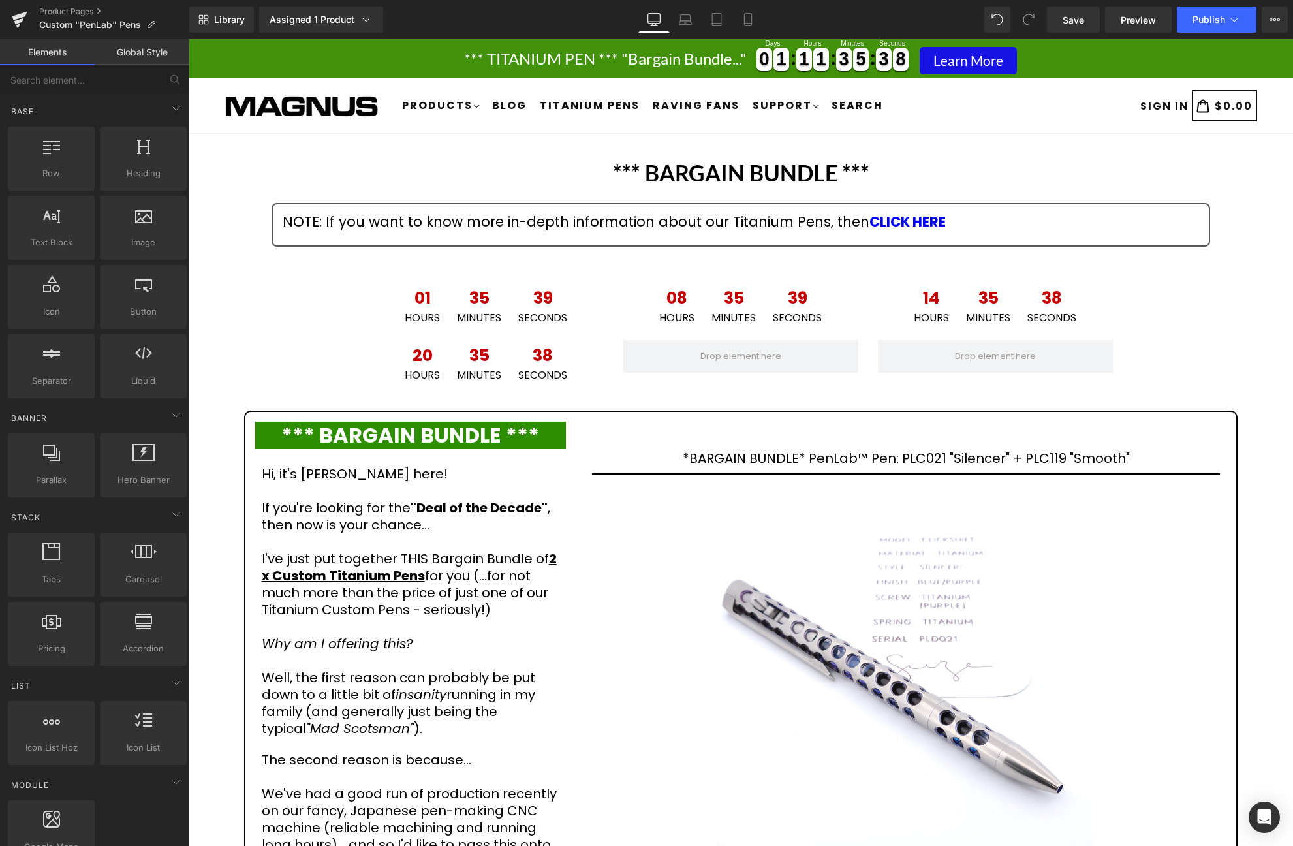
click at [1225, 20] on span "Publish" at bounding box center [1209, 19] width 33 height 10
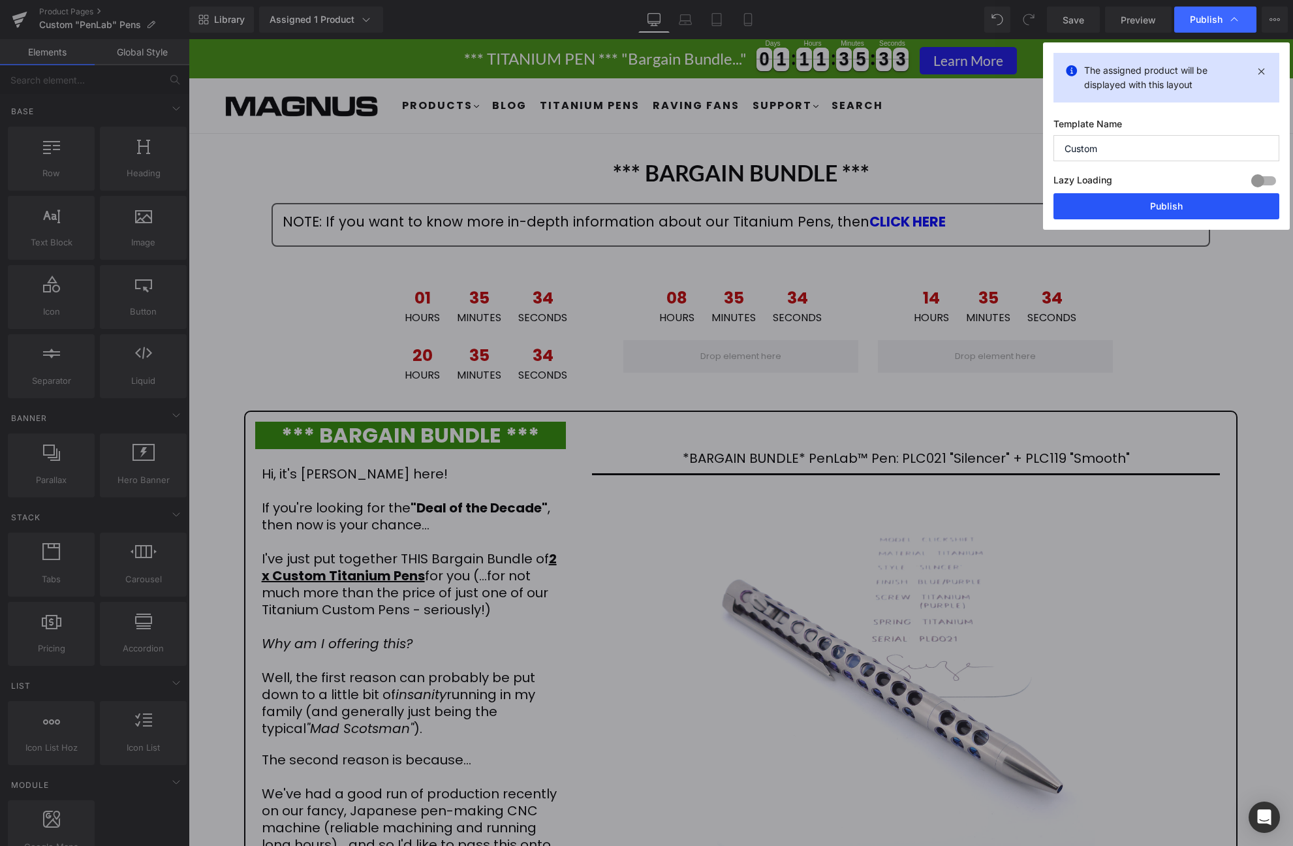
click at [1196, 206] on button "Publish" at bounding box center [1167, 206] width 226 height 26
